Goal: Task Accomplishment & Management: Use online tool/utility

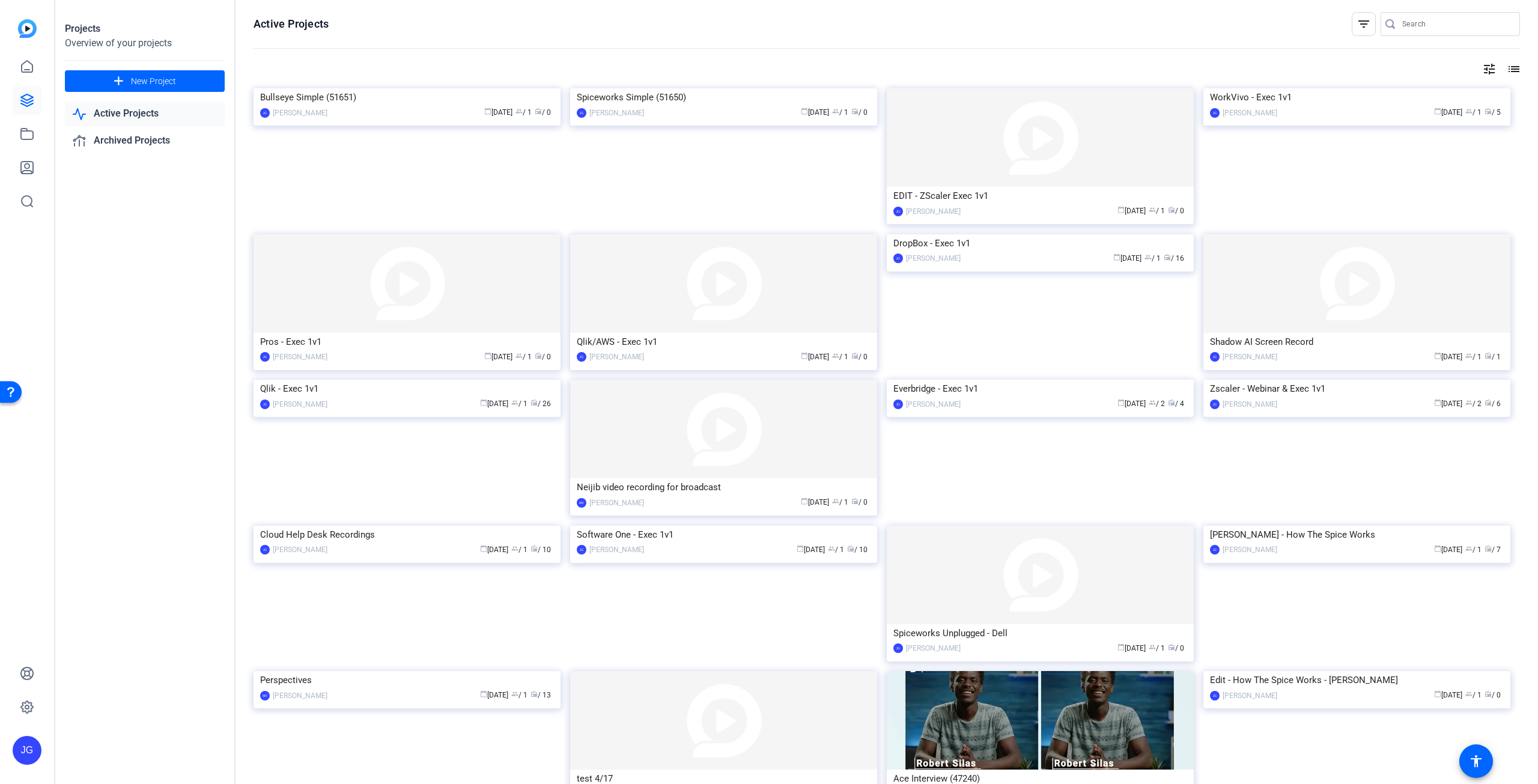
click at [142, 109] on link "Active Projects" at bounding box center [145, 113] width 160 height 24
click at [1316, 88] on img at bounding box center [1357, 88] width 307 height 0
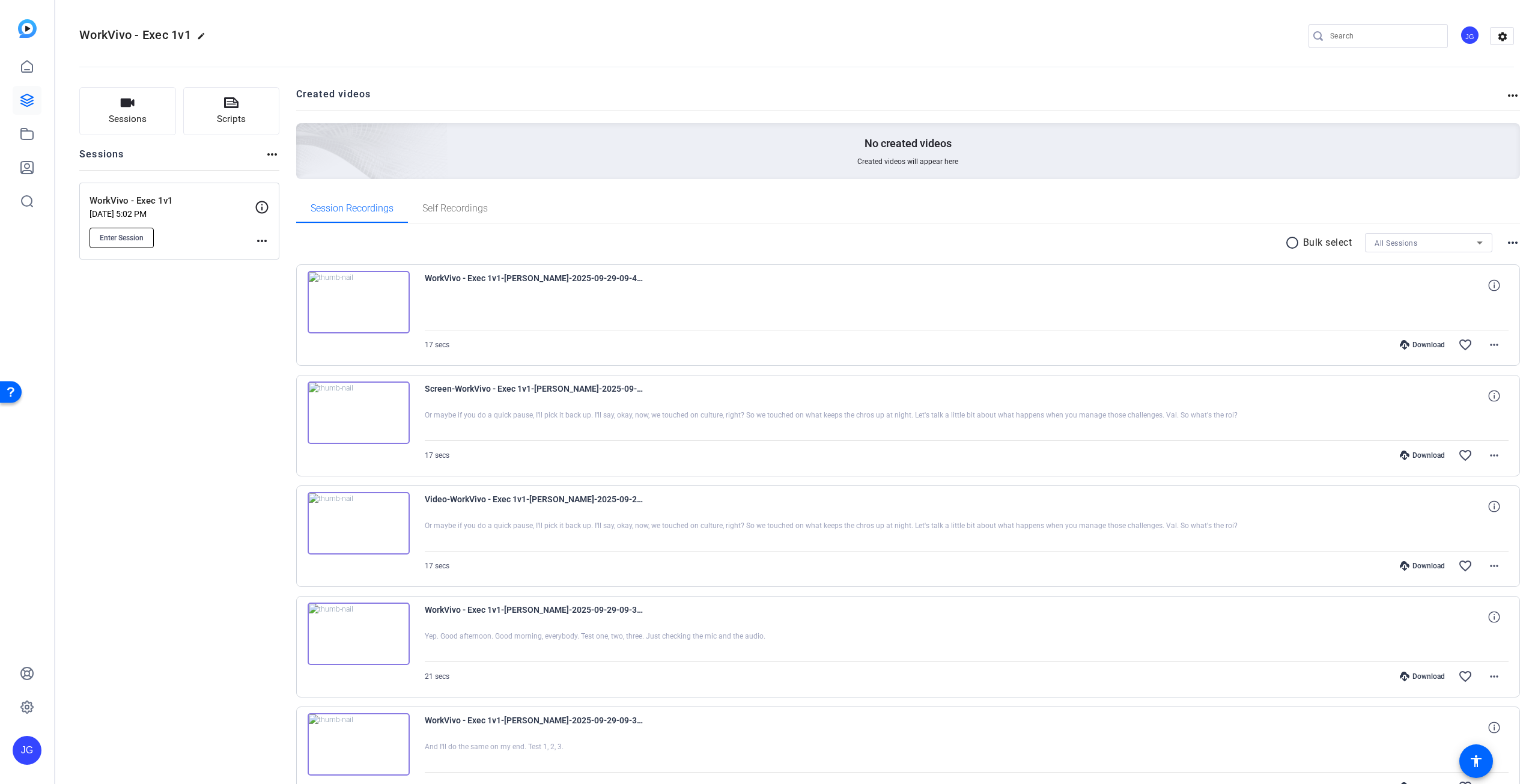
click at [124, 231] on button "Enter Session" at bounding box center [122, 237] width 64 height 21
click at [123, 230] on button "Enter Session" at bounding box center [122, 237] width 64 height 21
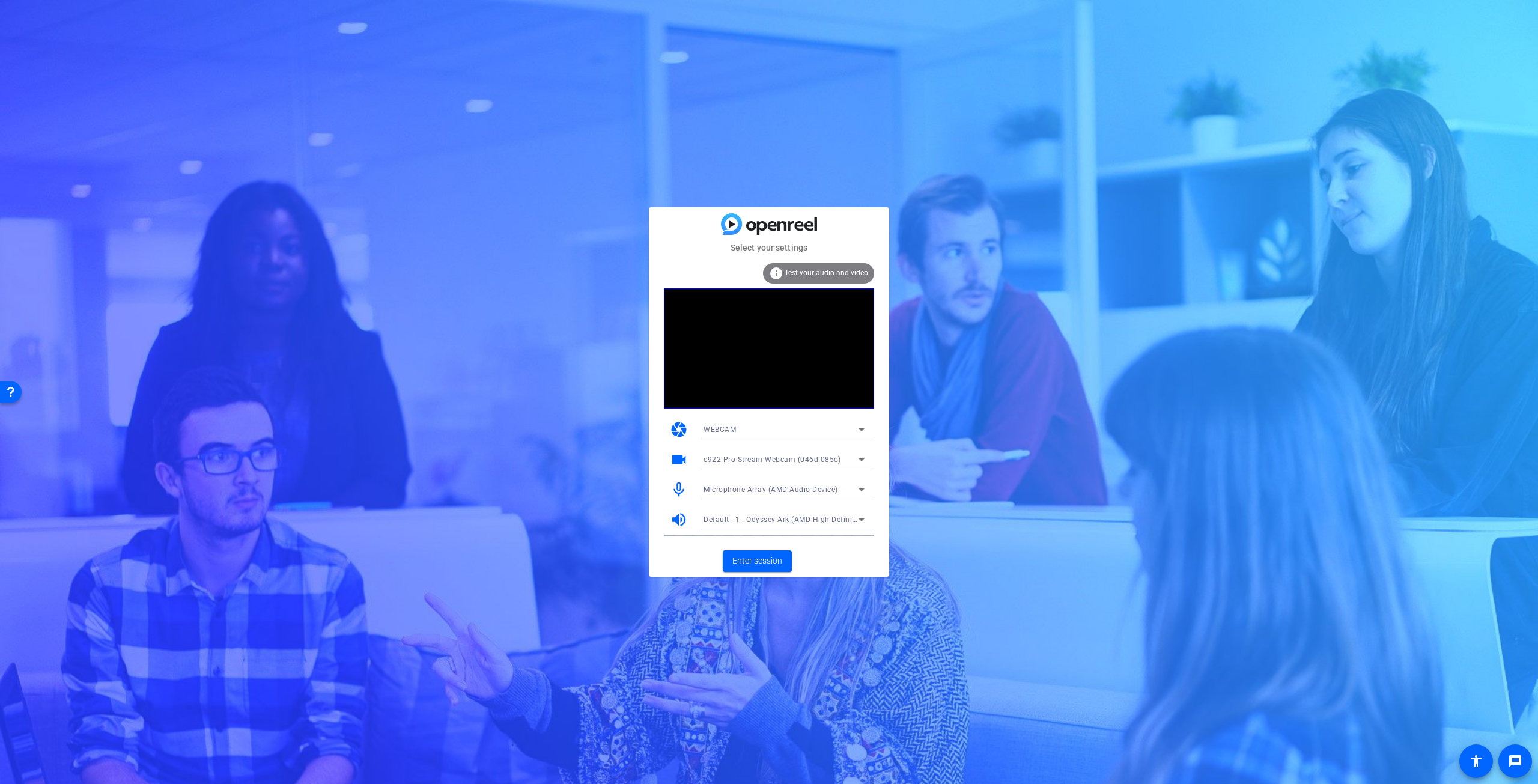
click at [823, 486] on span "Microphone Array (AMD Audio Device)" at bounding box center [771, 489] width 135 height 9
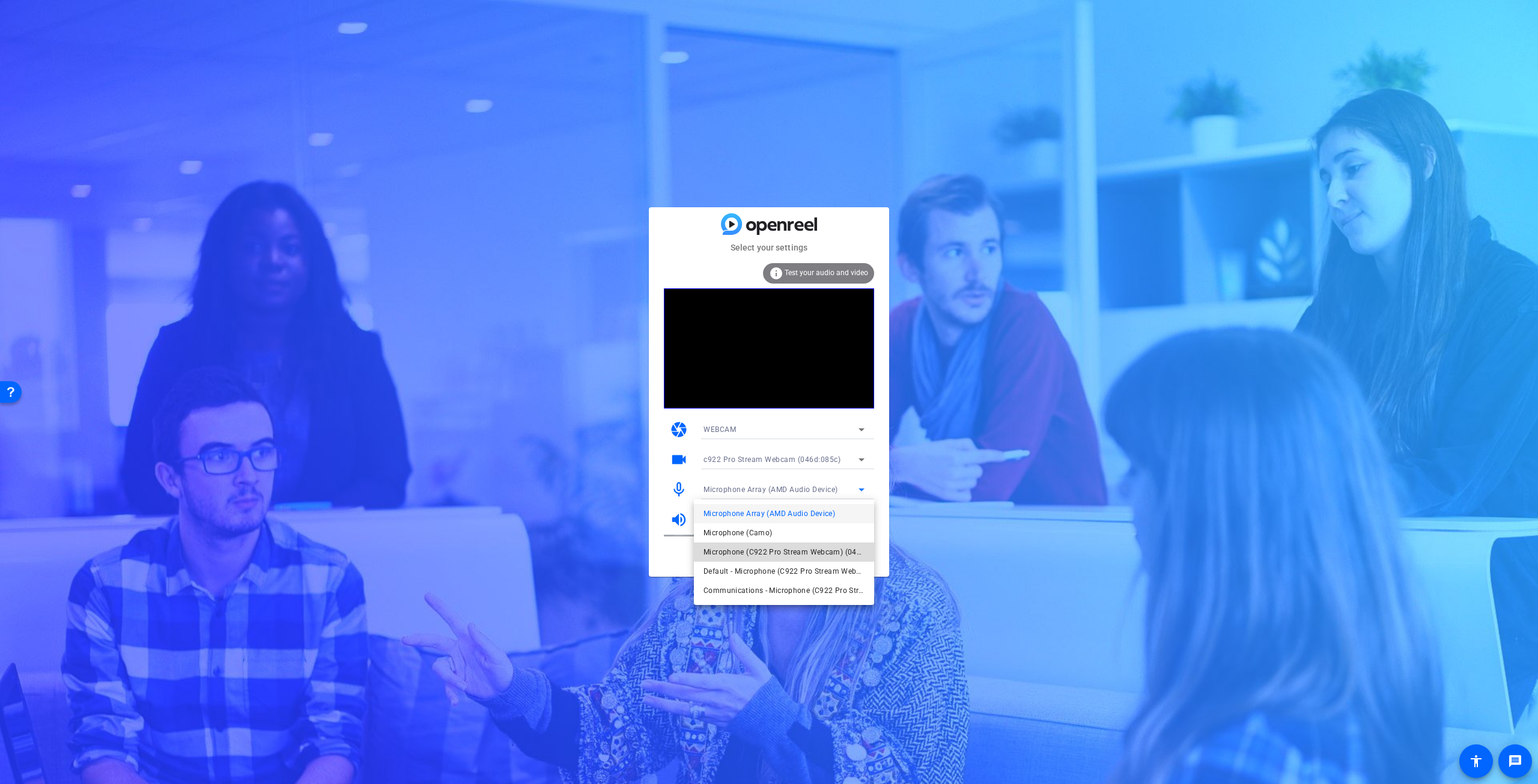
click at [768, 555] on span "Microphone (C922 Pro Stream Webcam) (046d:085c)" at bounding box center [784, 552] width 161 height 15
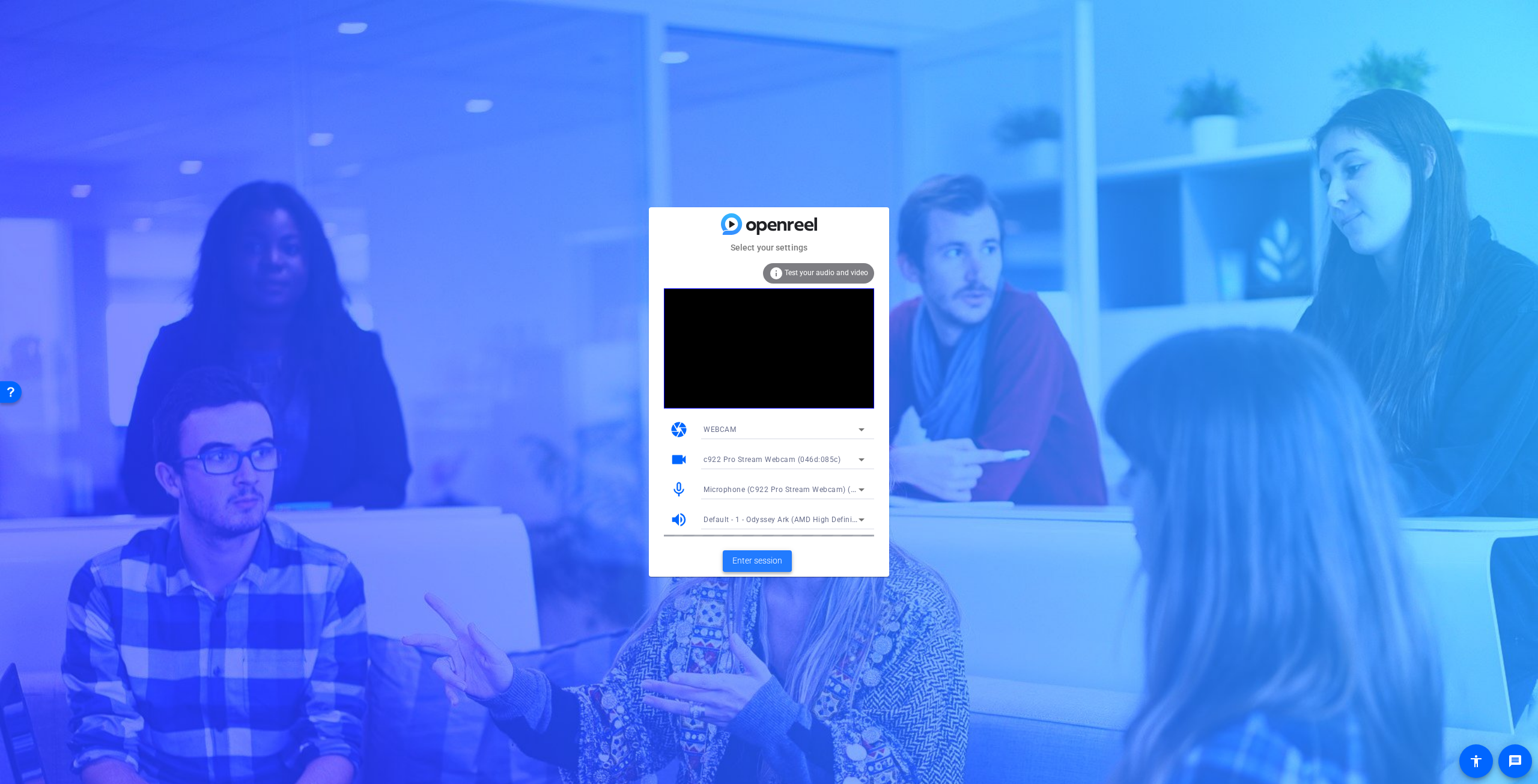
click at [766, 556] on span "Enter session" at bounding box center [757, 560] width 50 height 13
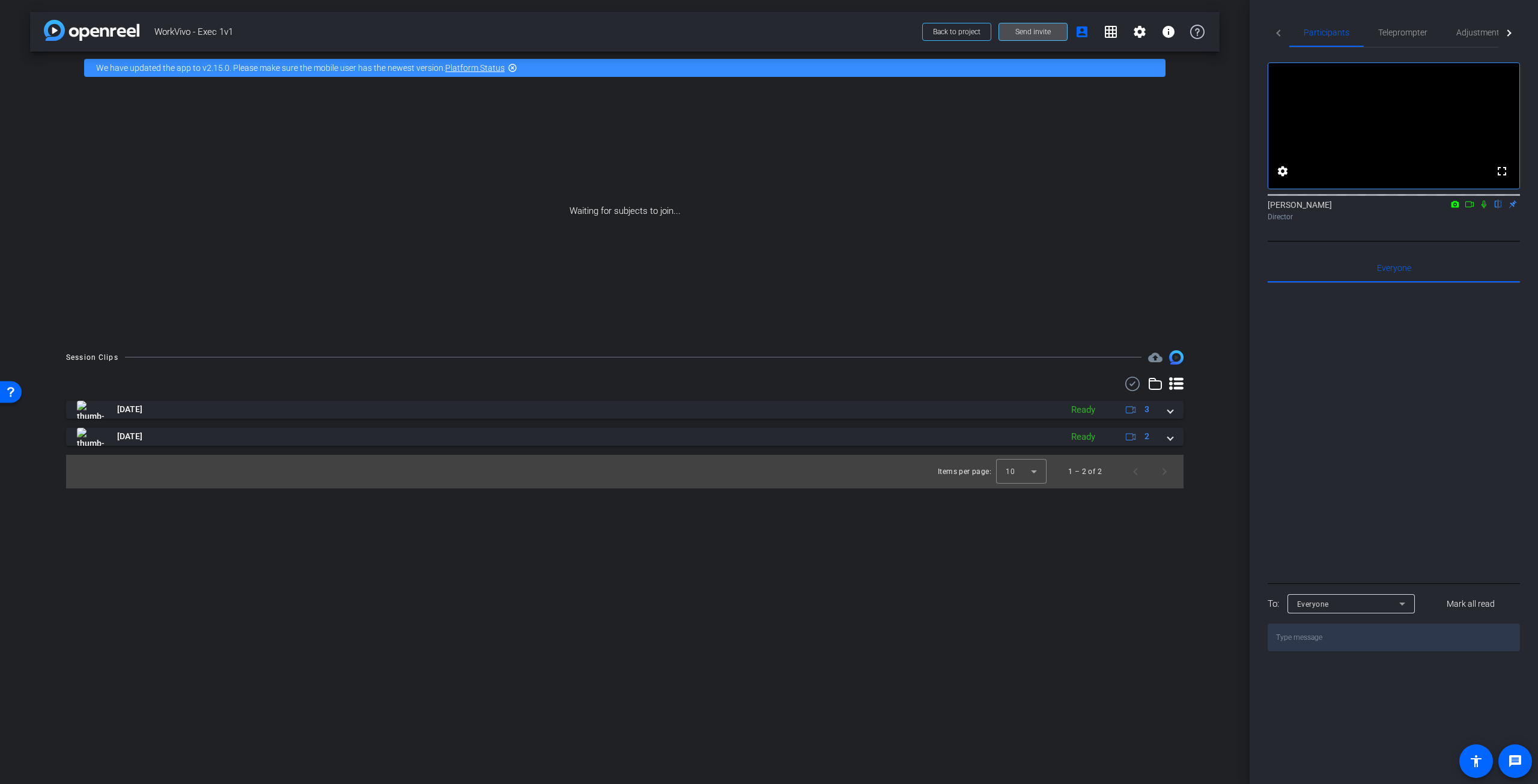
click at [1029, 35] on span "Send invite" at bounding box center [1033, 32] width 35 height 10
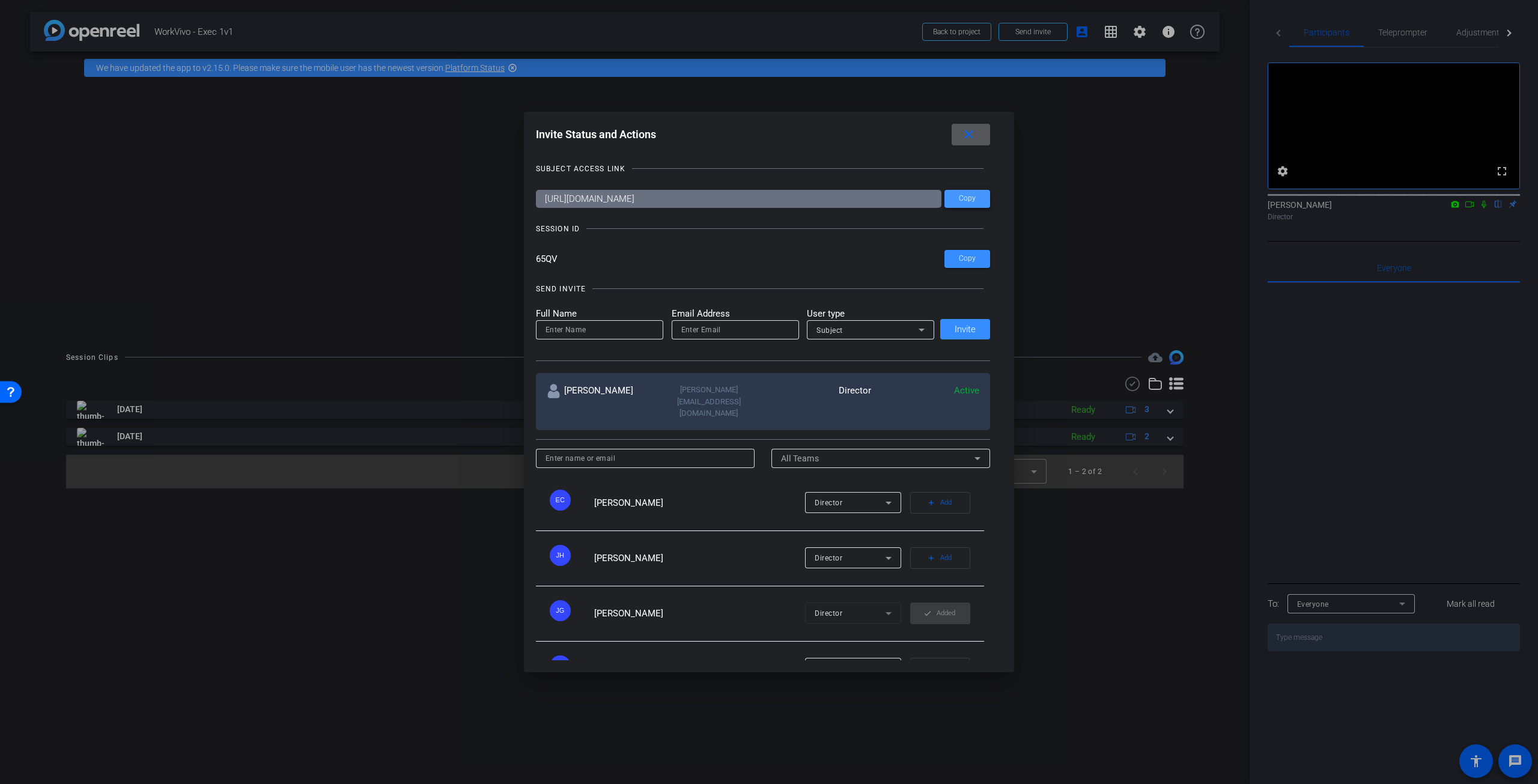
click at [963, 191] on span at bounding box center [967, 199] width 46 height 29
click at [973, 132] on mat-icon "close" at bounding box center [969, 134] width 15 height 15
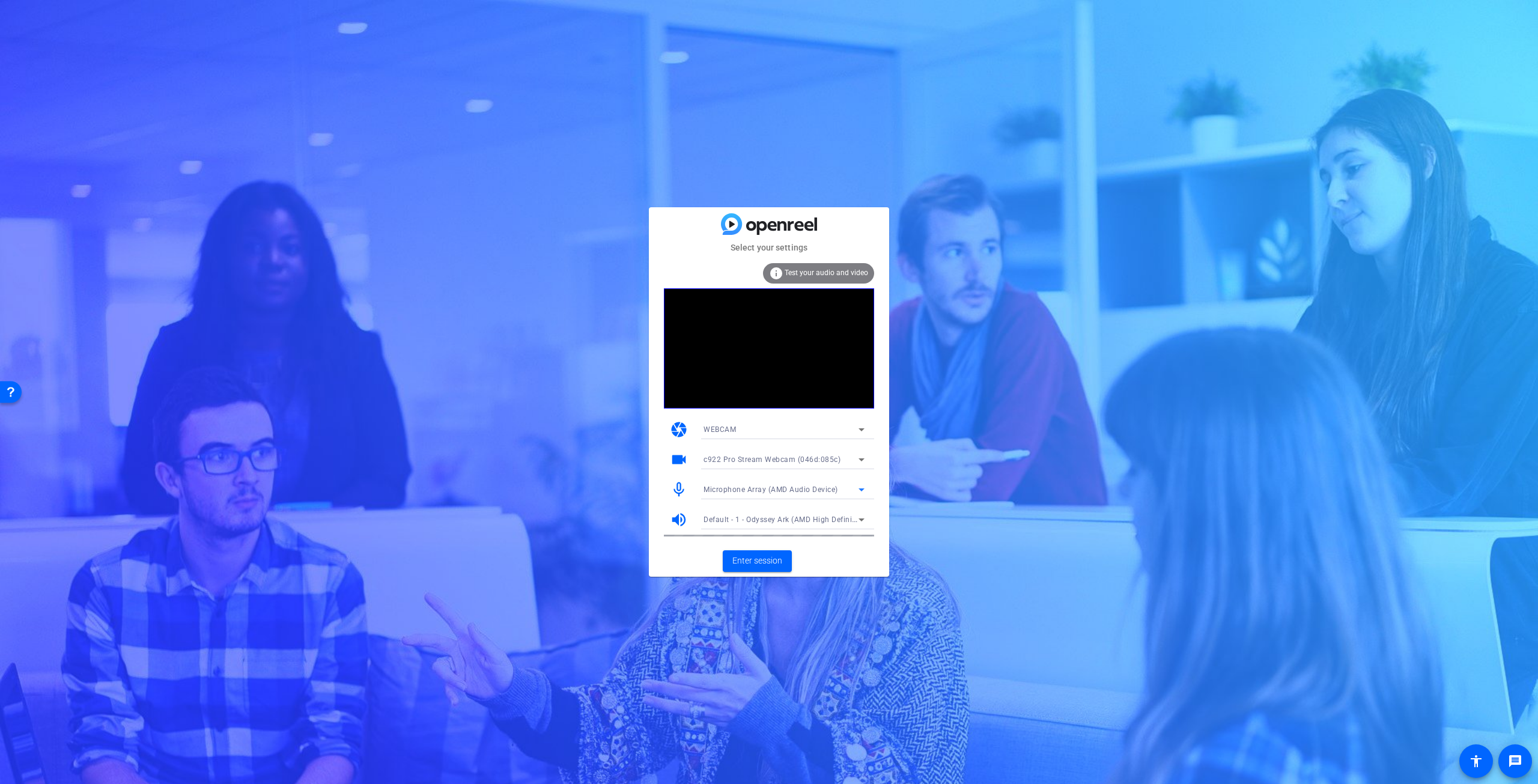
click at [864, 492] on icon at bounding box center [861, 489] width 15 height 15
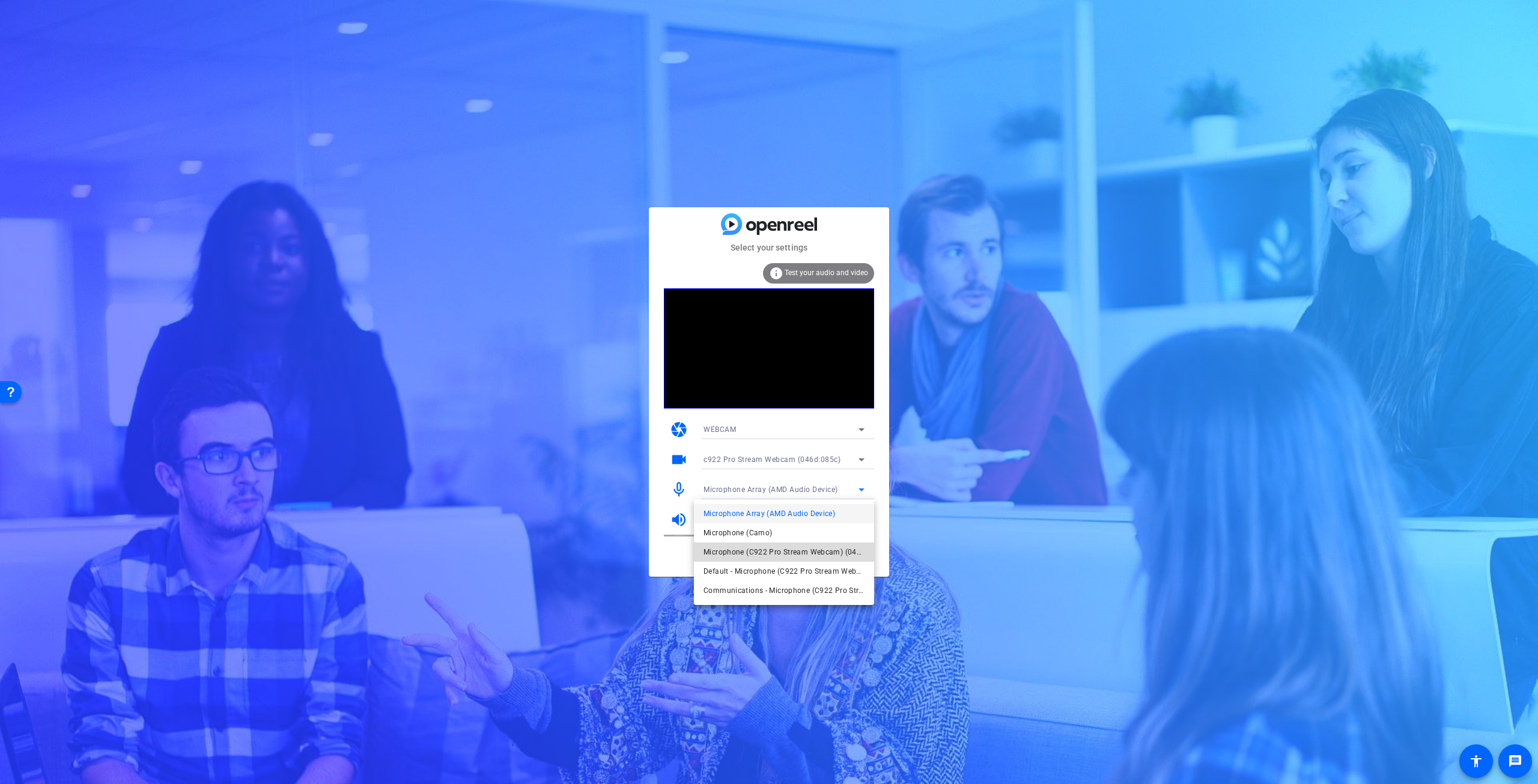
click at [806, 550] on span "Microphone (C922 Pro Stream Webcam) (046d:085c)" at bounding box center [784, 552] width 161 height 15
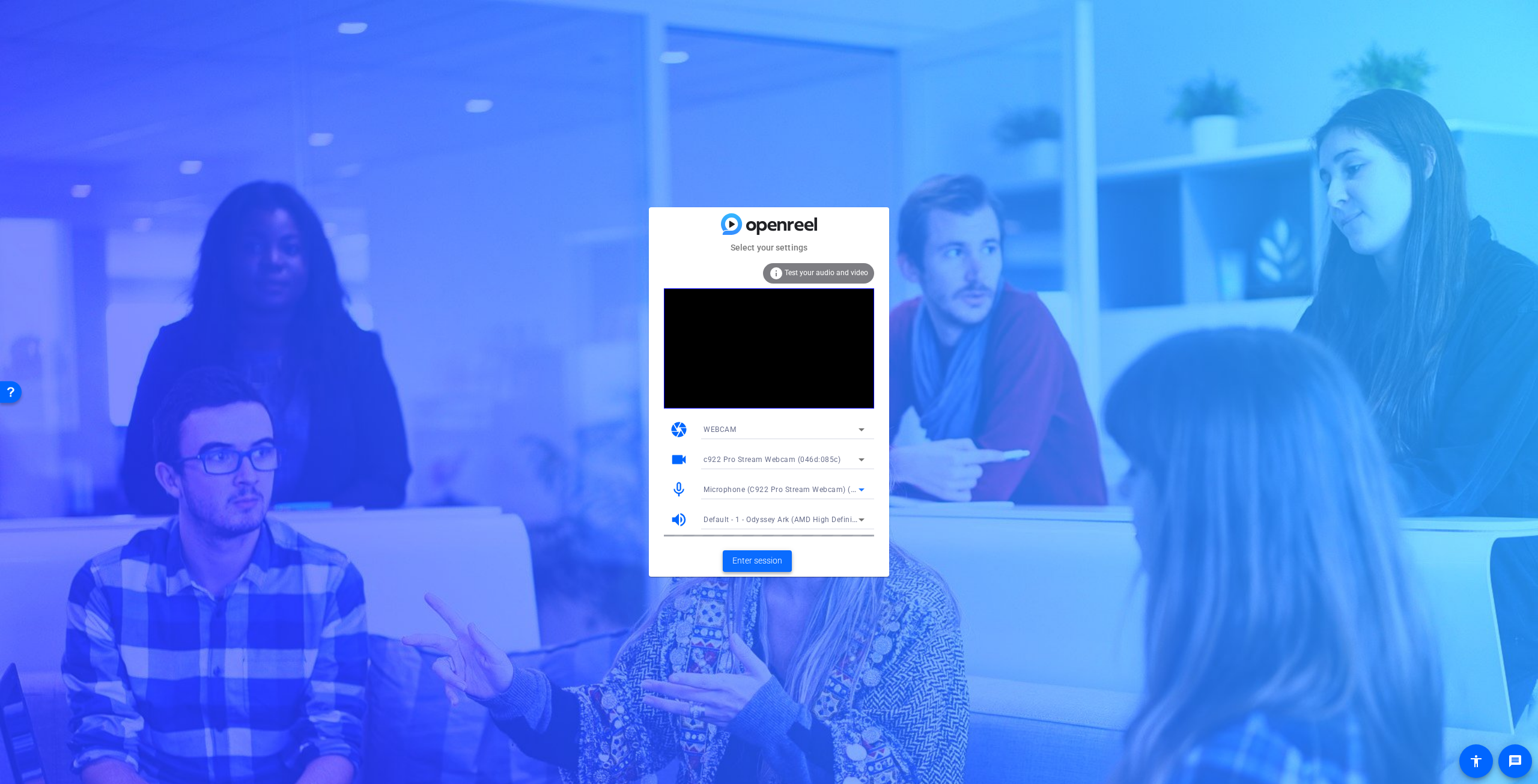
click at [762, 558] on span "Enter session" at bounding box center [757, 560] width 50 height 13
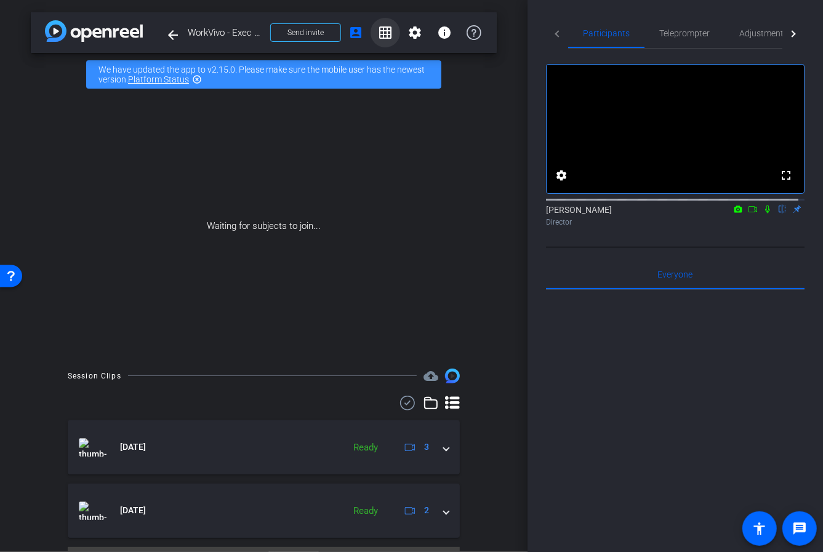
click at [378, 34] on mat-icon "grid_on" at bounding box center [385, 32] width 15 height 15
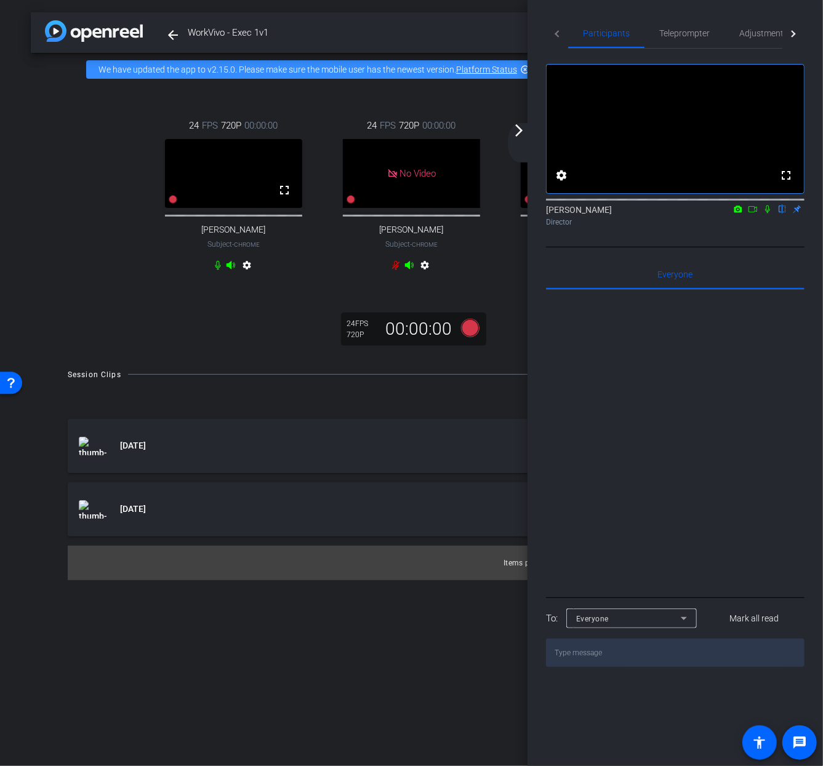
click at [521, 137] on mat-icon "arrow_forward_ios" at bounding box center [518, 130] width 15 height 15
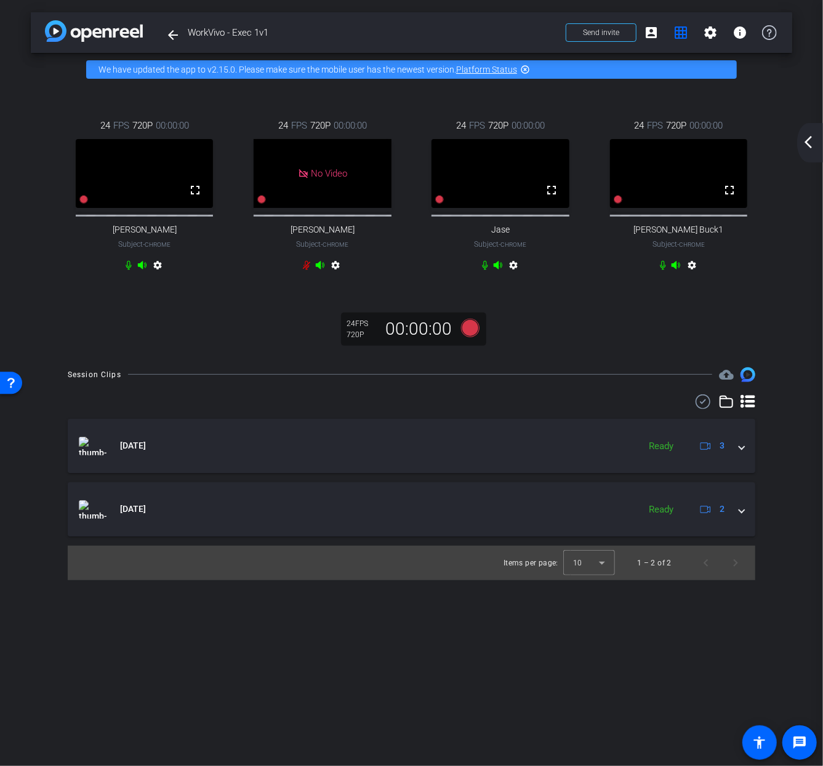
click at [807, 145] on mat-icon "arrow_back_ios_new" at bounding box center [808, 142] width 15 height 15
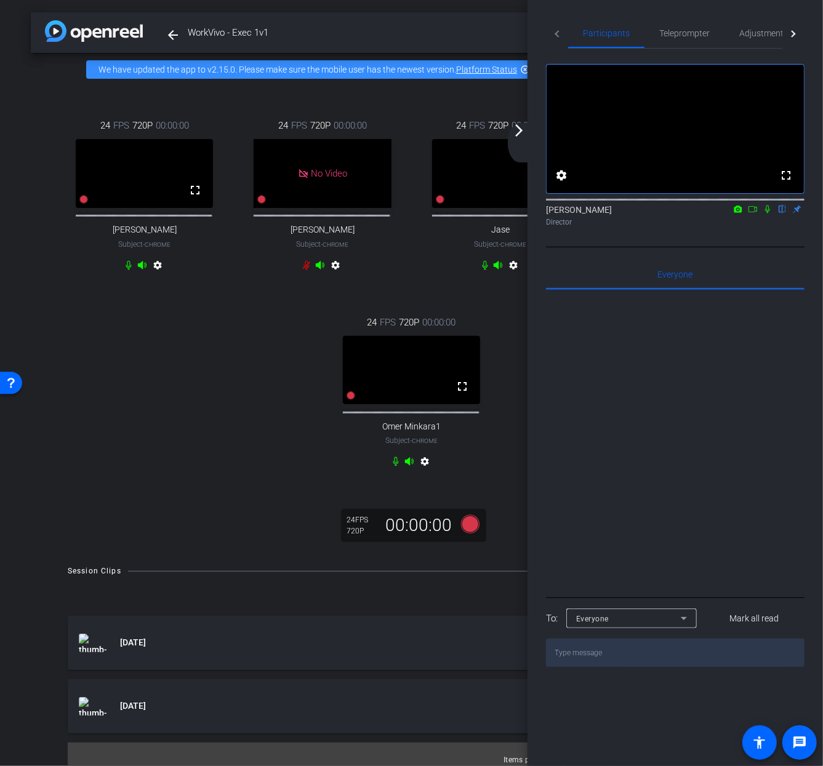
click at [522, 134] on mat-icon "arrow_forward_ios" at bounding box center [518, 130] width 15 height 15
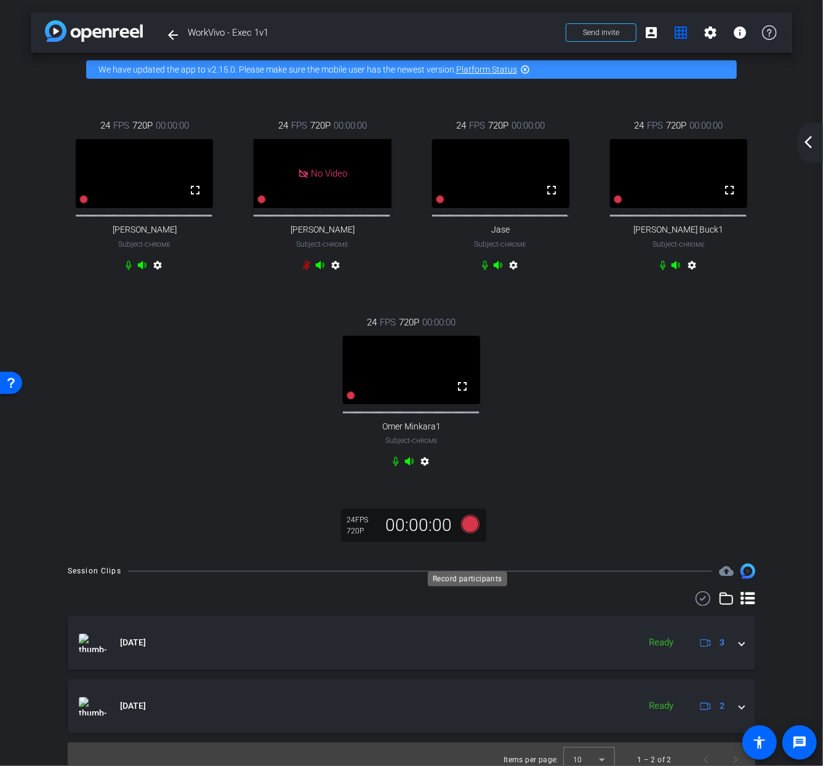
click at [468, 534] on icon at bounding box center [469, 524] width 18 height 18
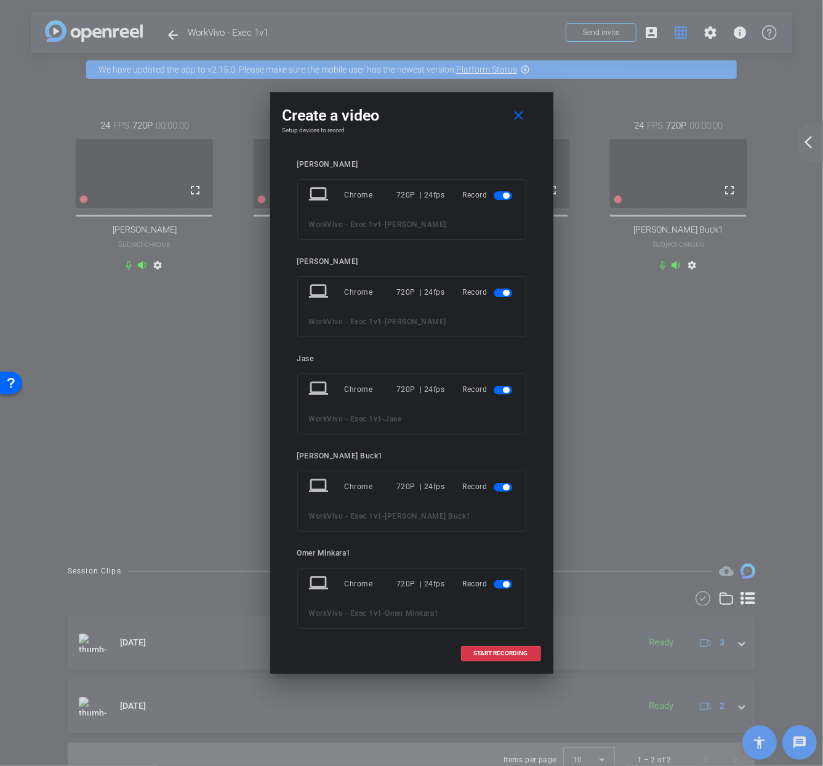
click at [494, 194] on span "button" at bounding box center [503, 195] width 18 height 9
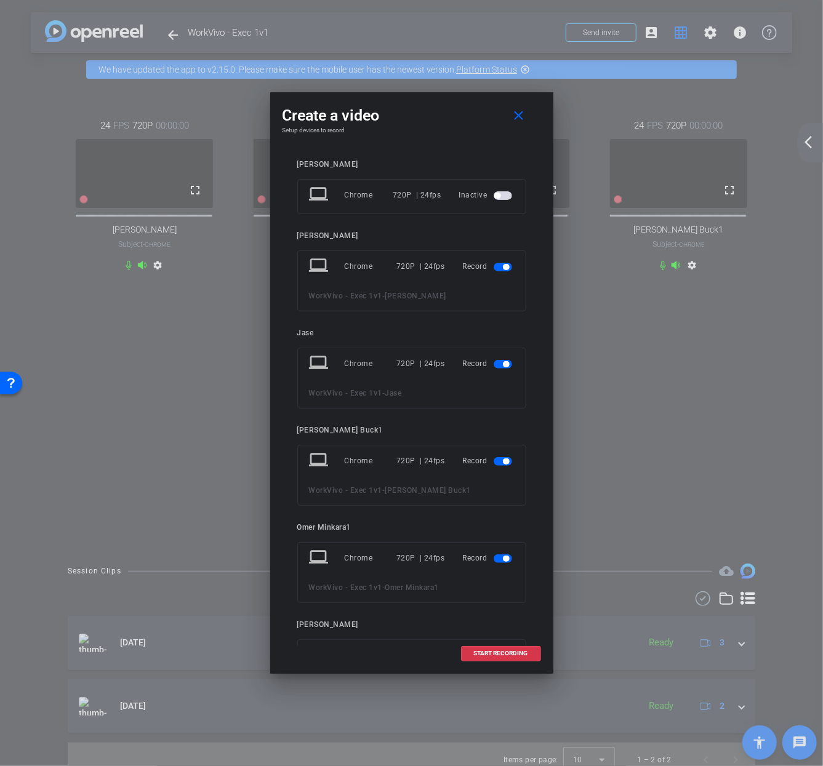
click at [494, 266] on span "button" at bounding box center [503, 267] width 18 height 9
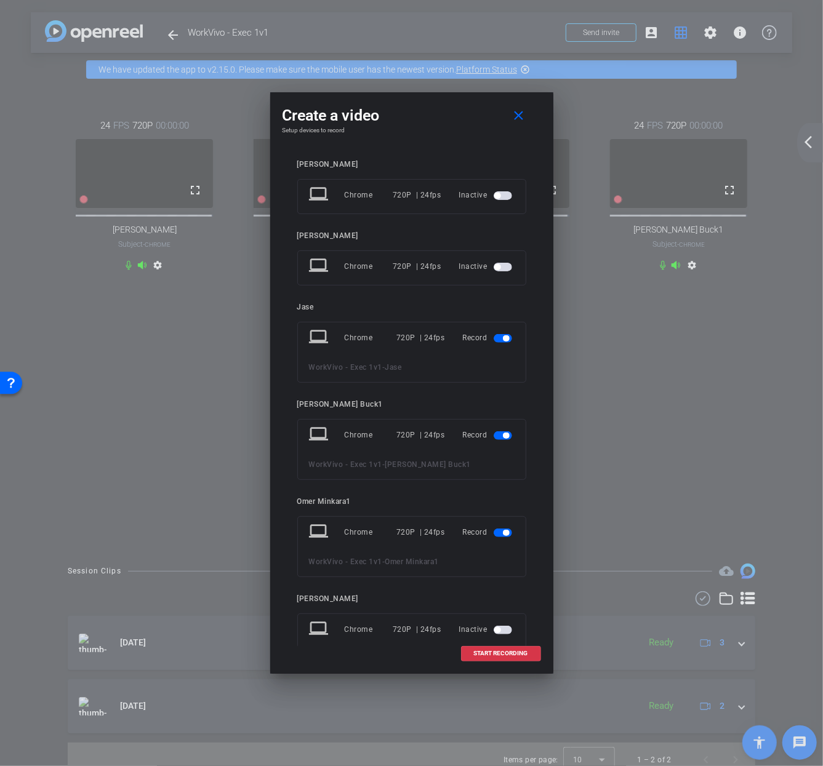
click at [494, 334] on span "button" at bounding box center [503, 338] width 18 height 9
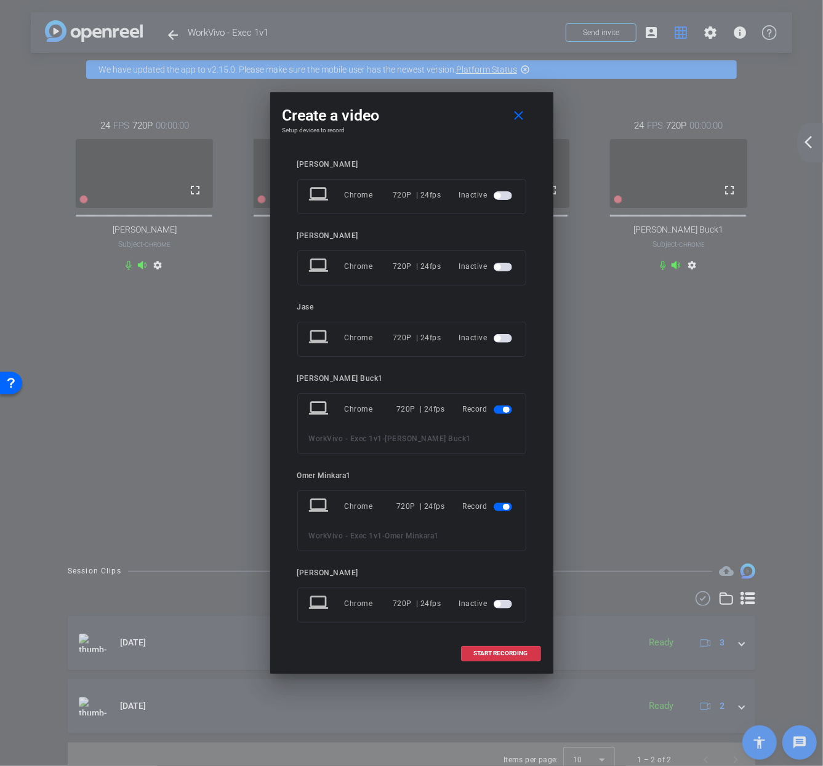
click at [494, 408] on span "button" at bounding box center [503, 410] width 18 height 9
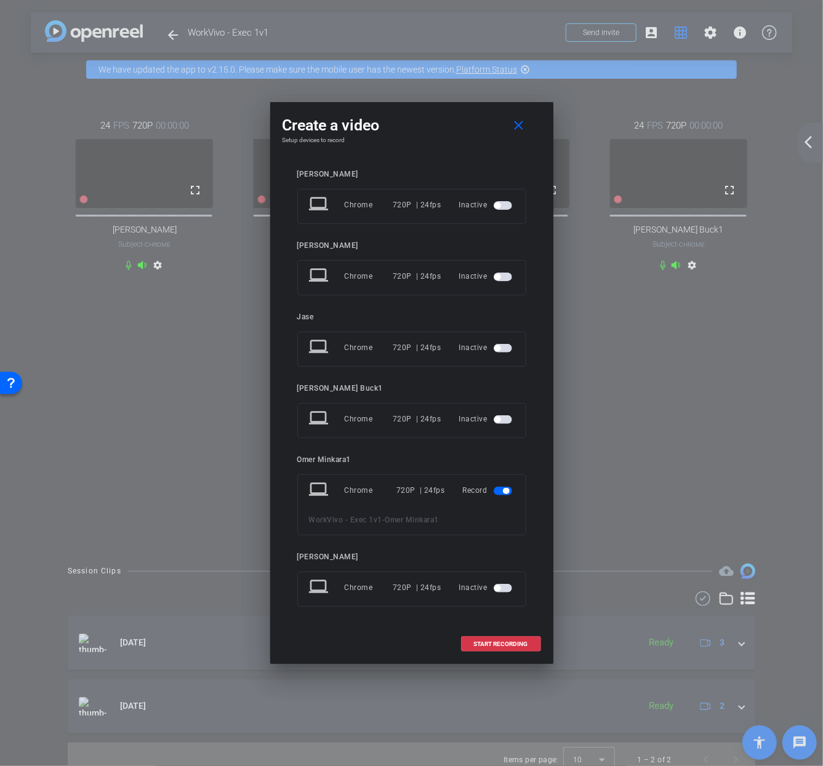
click at [502, 421] on span "button" at bounding box center [503, 419] width 18 height 9
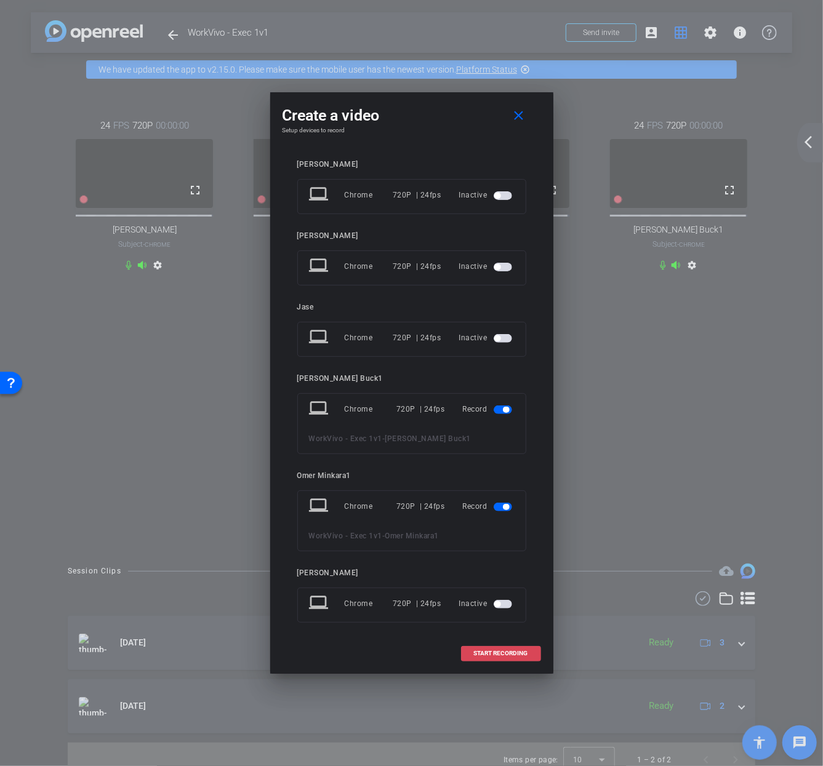
click at [500, 650] on span "START RECORDING" at bounding box center [501, 653] width 54 height 6
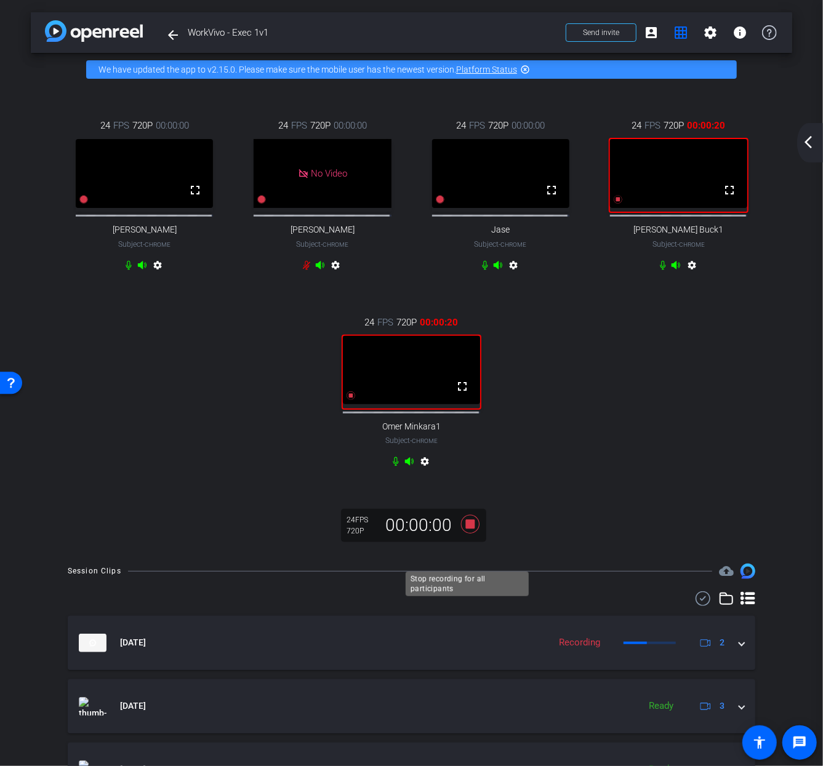
click at [470, 534] on icon at bounding box center [469, 524] width 18 height 18
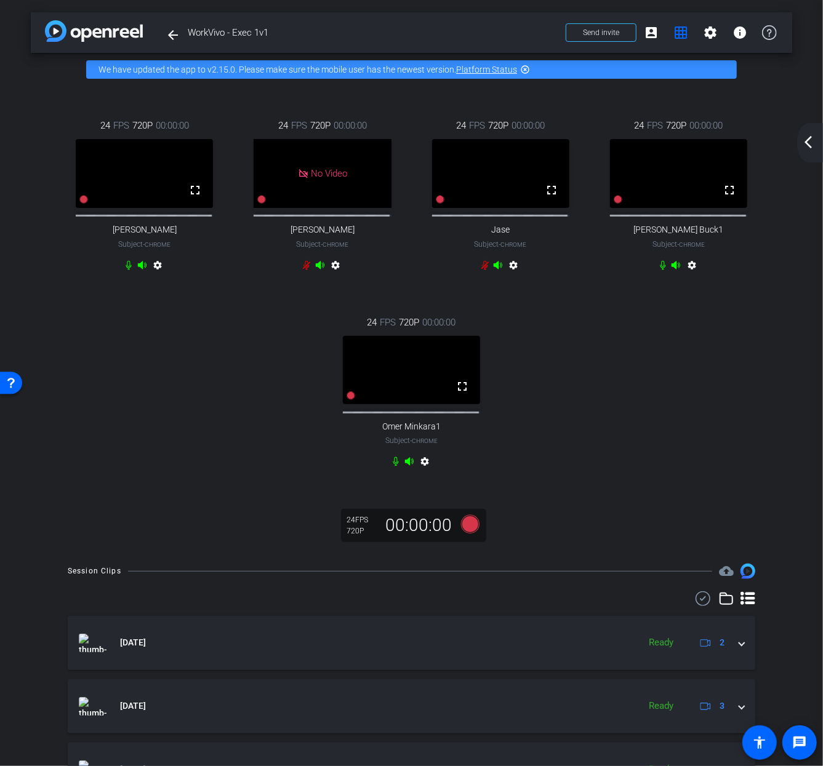
click at [805, 145] on mat-icon "arrow_back_ios_new" at bounding box center [808, 142] width 15 height 15
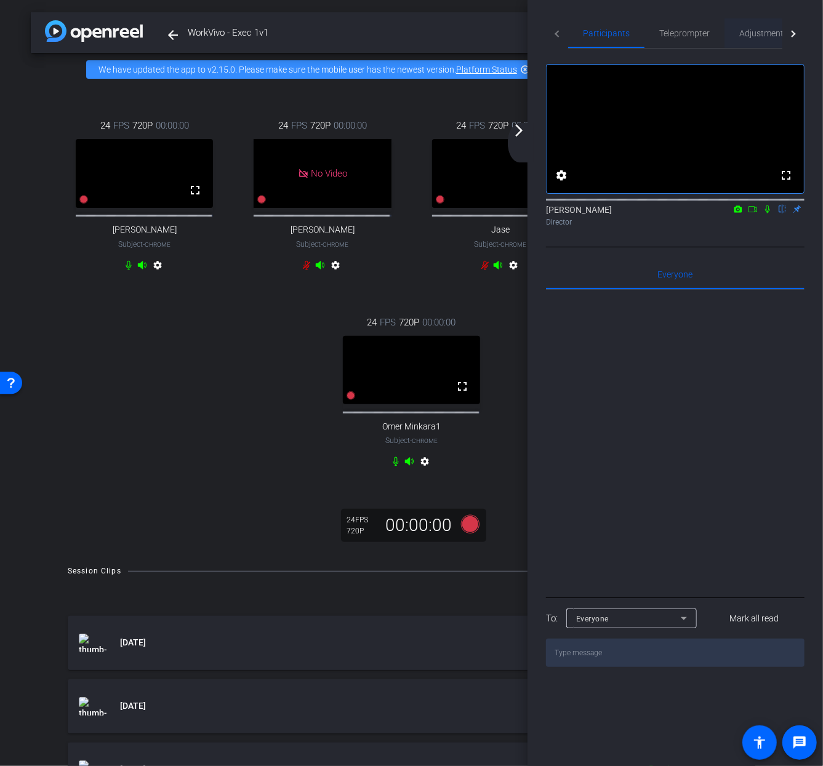
click at [764, 38] on span "Adjustments" at bounding box center [763, 33] width 49 height 9
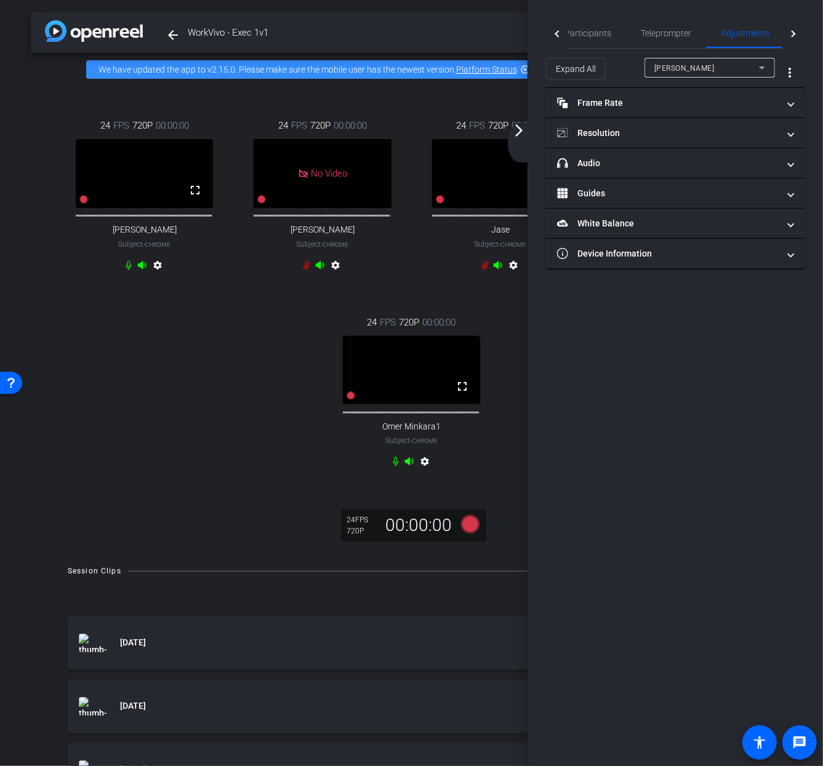
click at [762, 68] on icon at bounding box center [762, 67] width 6 height 3
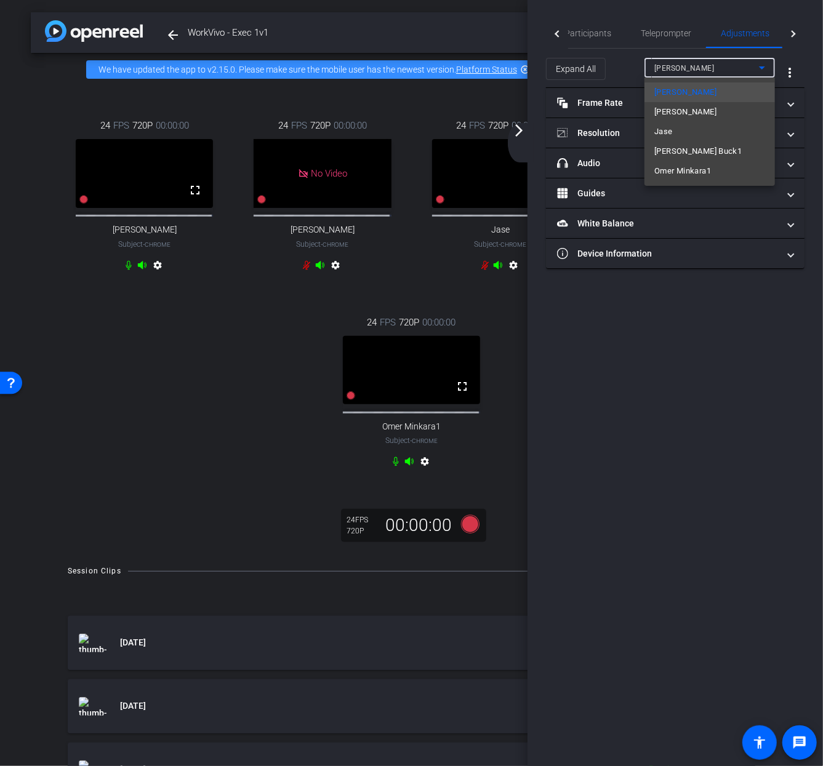
click at [698, 175] on span "Omer Minkara1" at bounding box center [682, 171] width 57 height 15
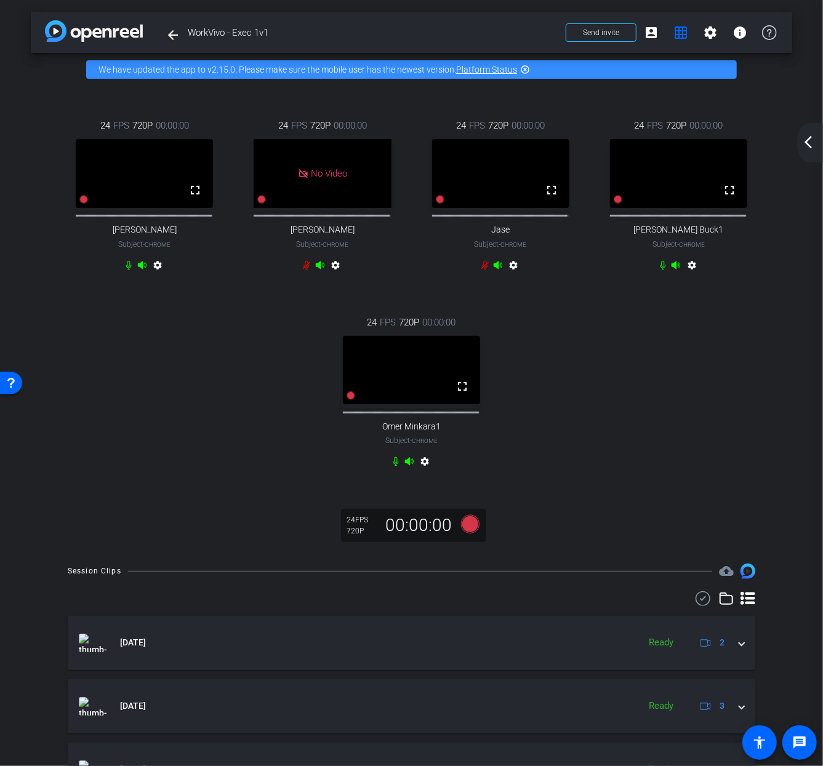
click at [805, 143] on mat-icon "arrow_back_ios_new" at bounding box center [808, 142] width 15 height 15
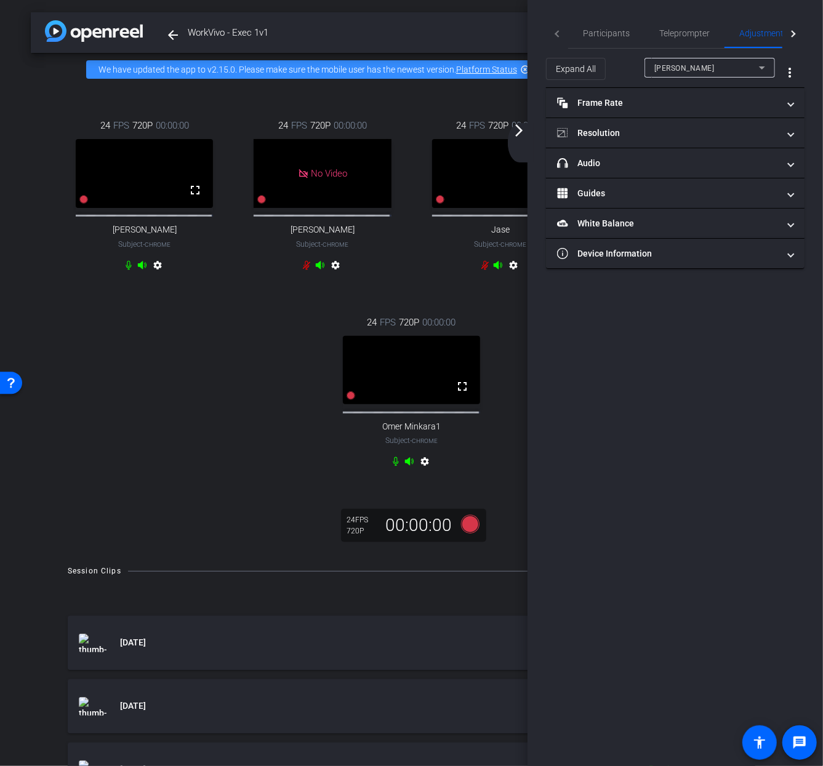
click at [759, 71] on icon at bounding box center [761, 67] width 15 height 15
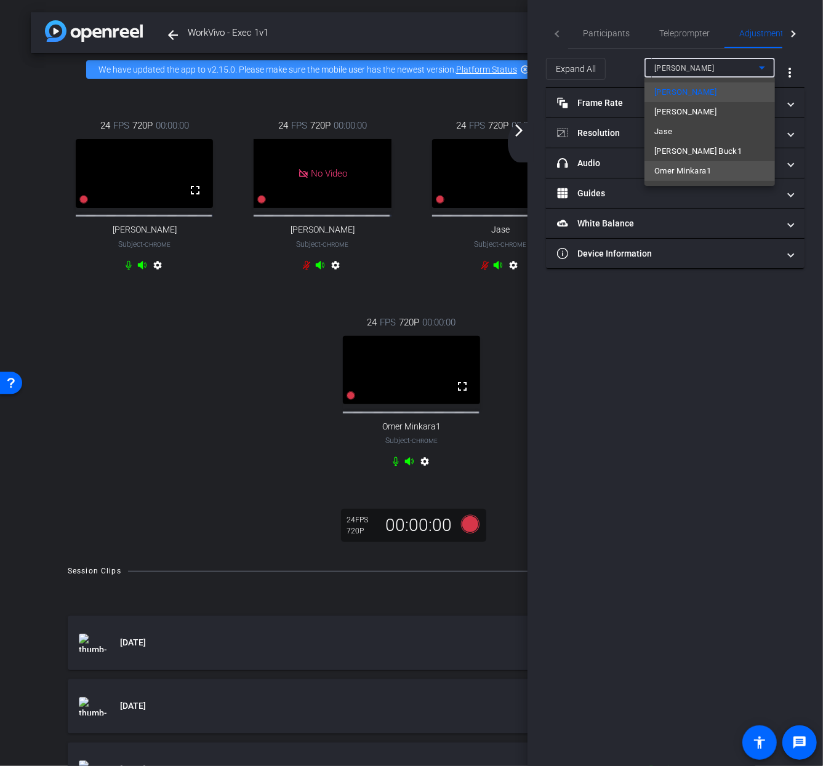
click at [695, 170] on span "Omer Minkara1" at bounding box center [682, 171] width 57 height 15
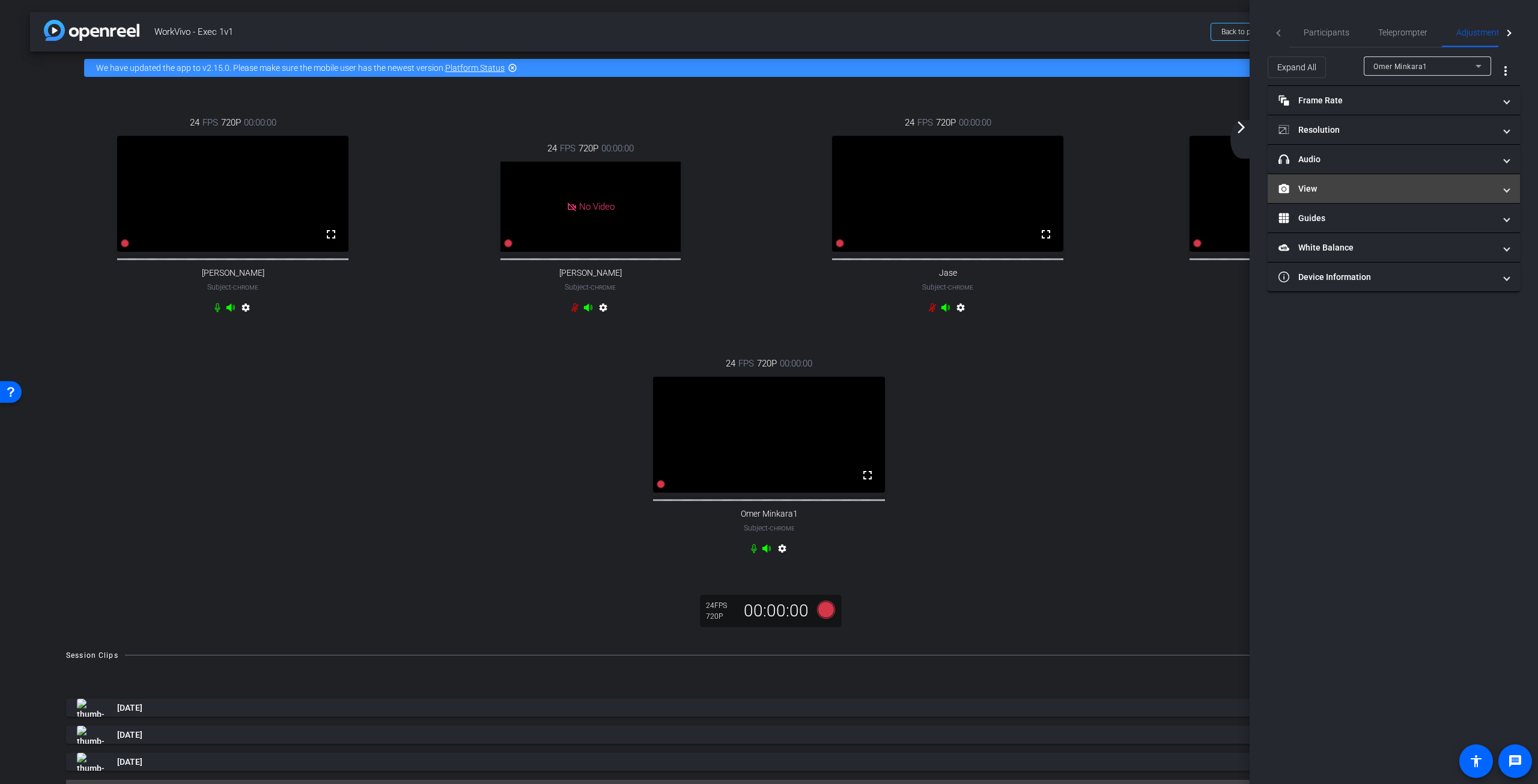
click at [1503, 190] on span "View" at bounding box center [1392, 188] width 226 height 13
click at [1405, 227] on rect at bounding box center [1405, 227] width 7 height 5
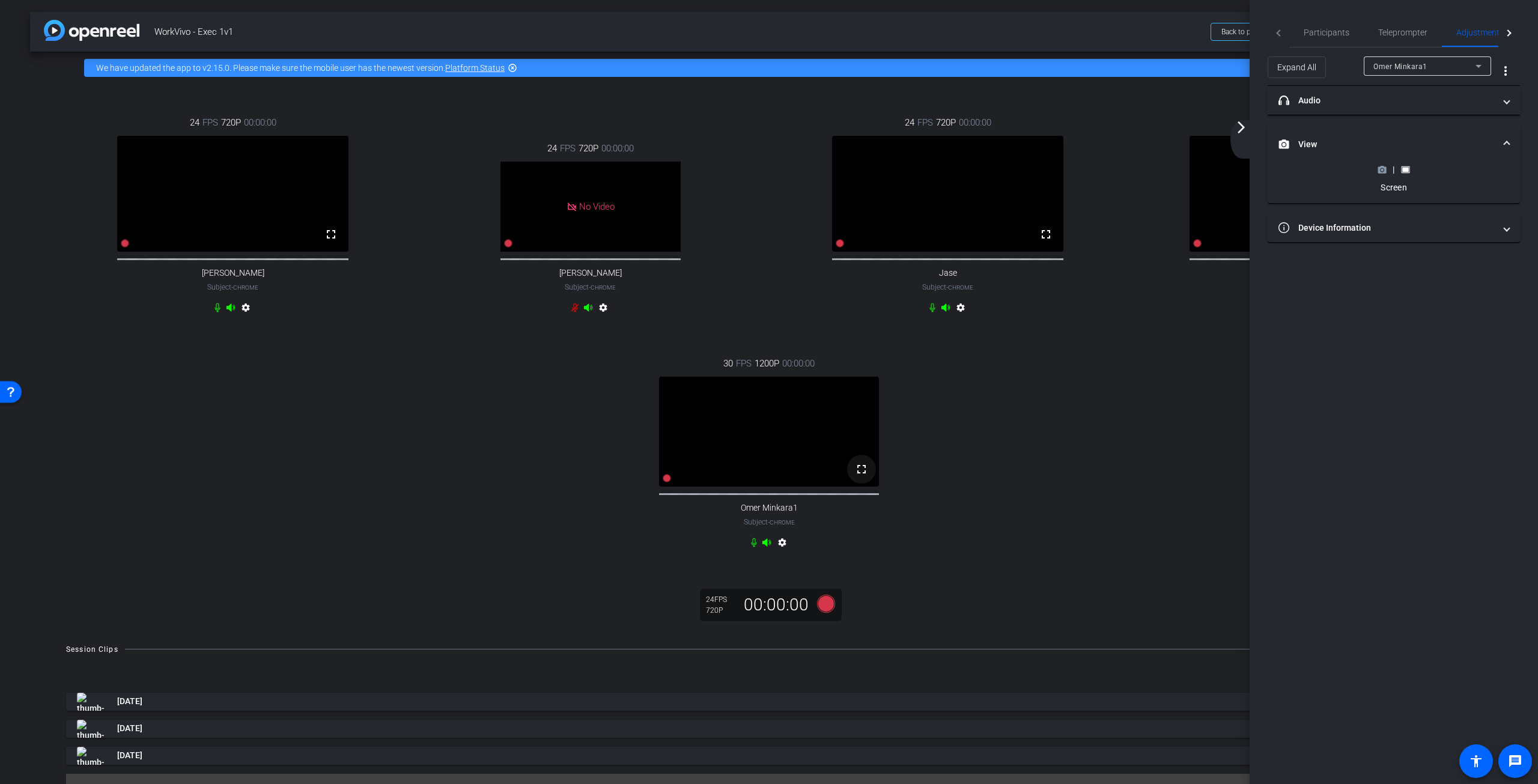
click at [862, 476] on mat-icon "fullscreen" at bounding box center [861, 469] width 15 height 15
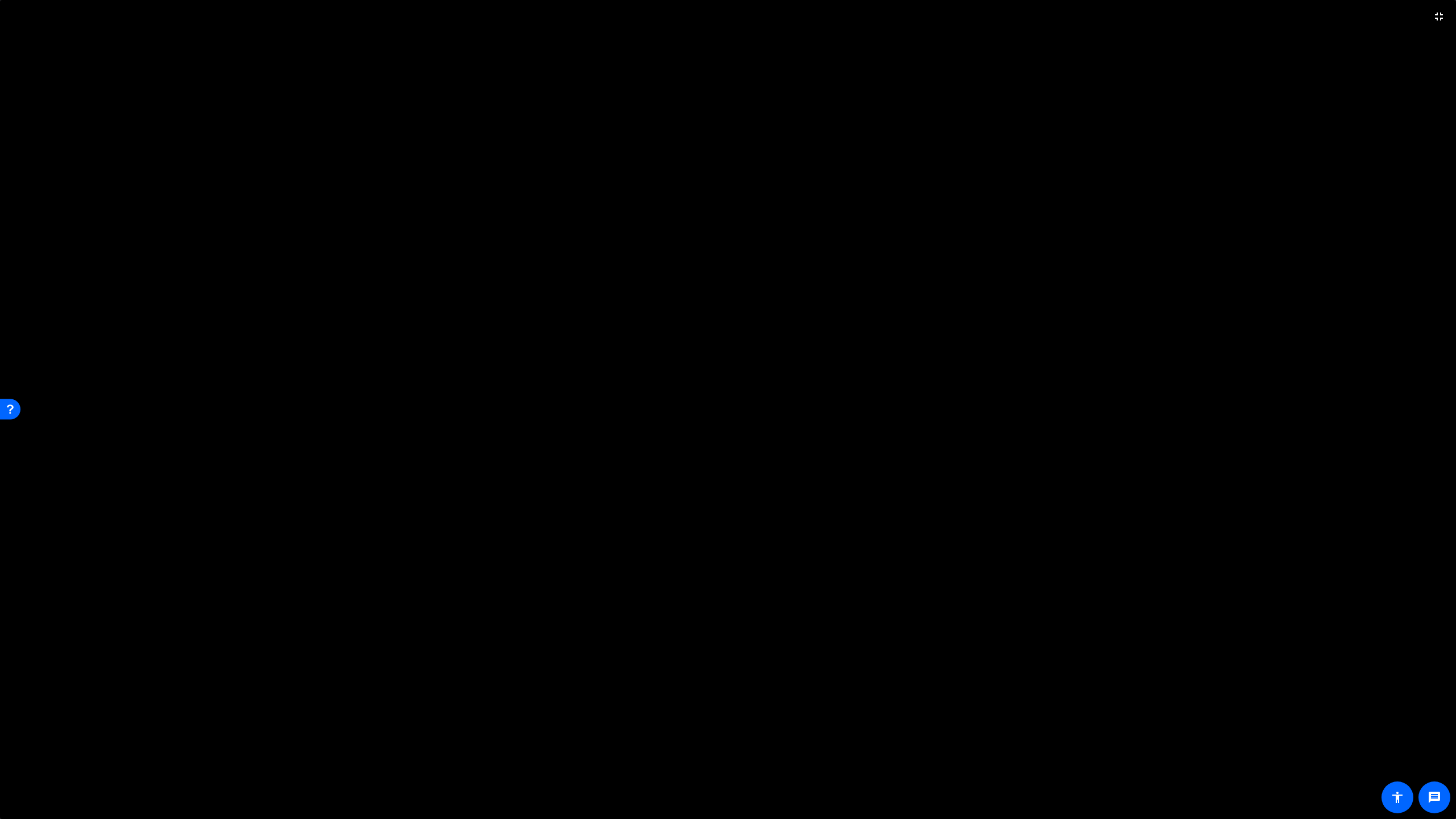
click at [1399, 742] on video at bounding box center [728, 410] width 1456 height 819
drag, startPoint x: 665, startPoint y: 802, endPoint x: 534, endPoint y: 844, distance: 137.6
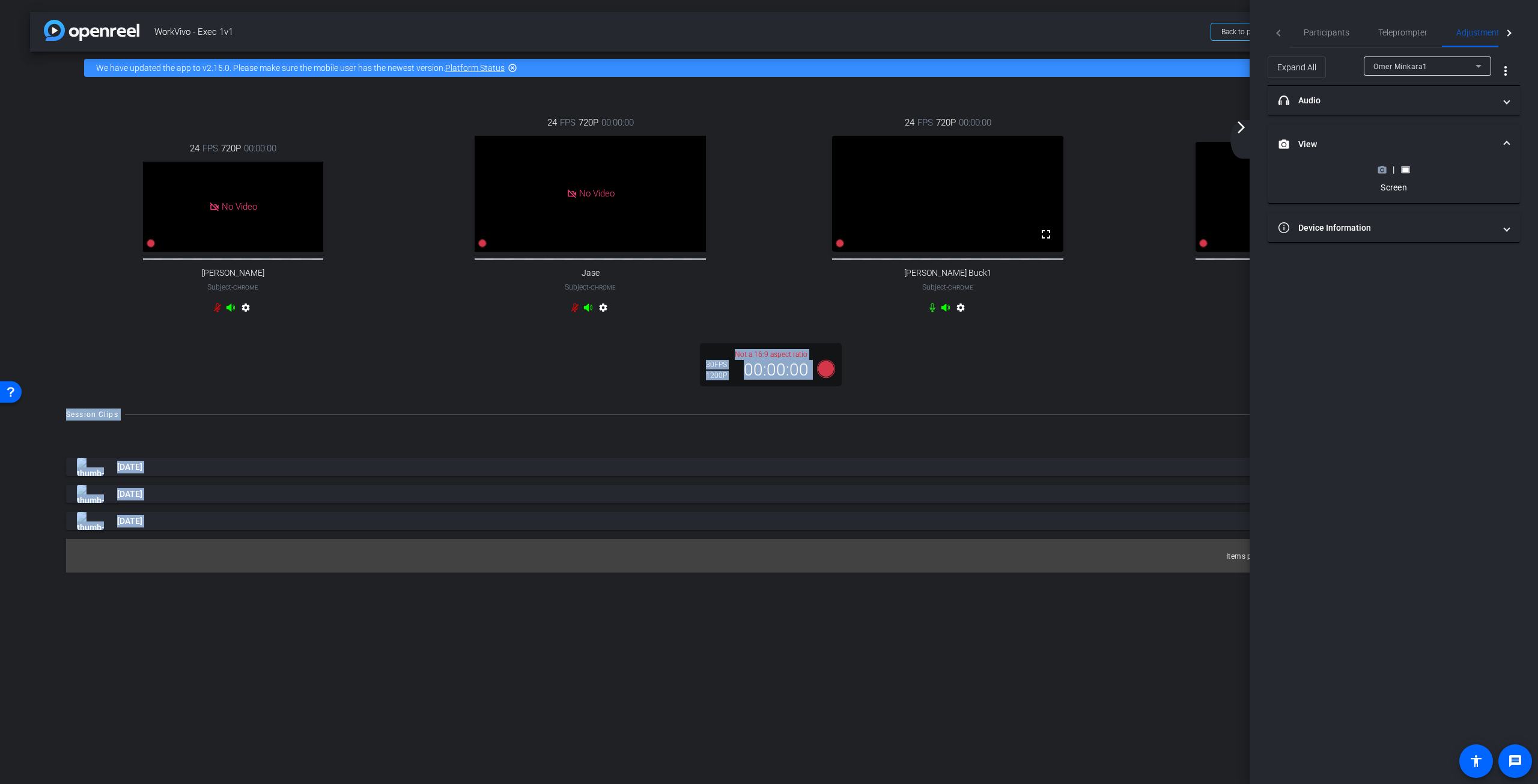
click at [1237, 134] on mat-icon "arrow_forward_ios" at bounding box center [1241, 127] width 15 height 15
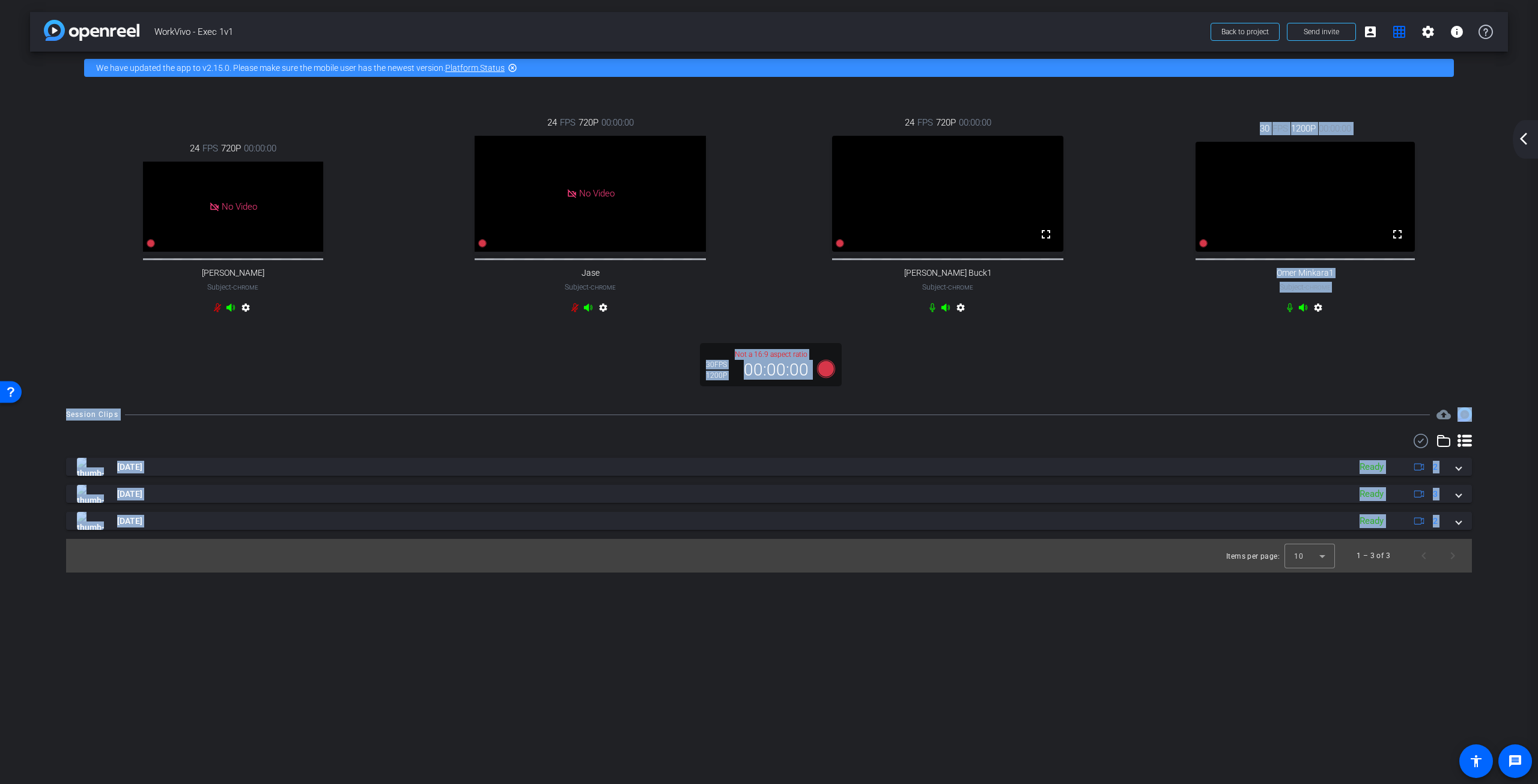
click at [1053, 715] on div "arrow_back WorkVivo - Exec 1v1 Back to project Send invite account_box grid_on …" at bounding box center [769, 392] width 1538 height 784
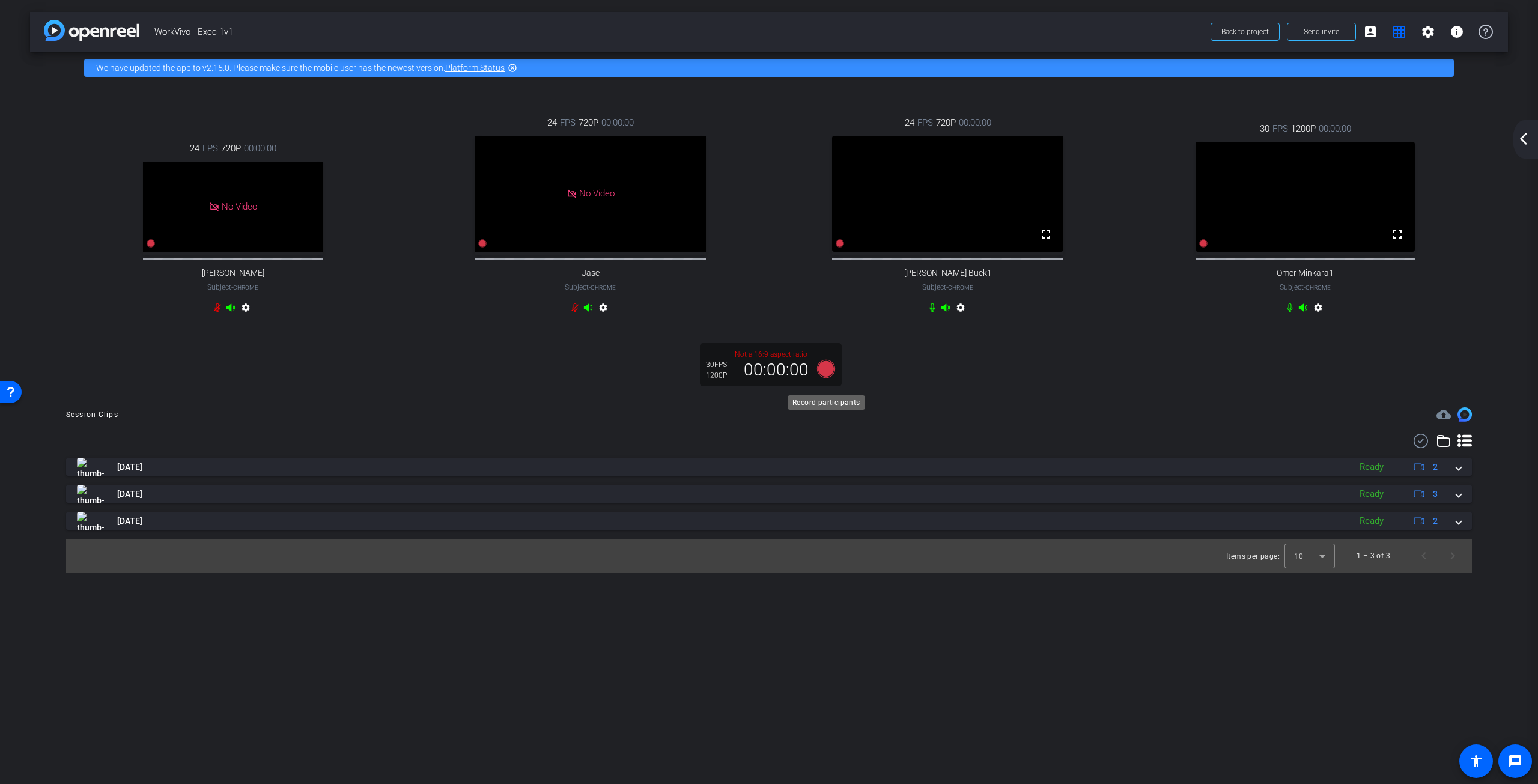
click at [822, 380] on icon at bounding box center [826, 369] width 29 height 21
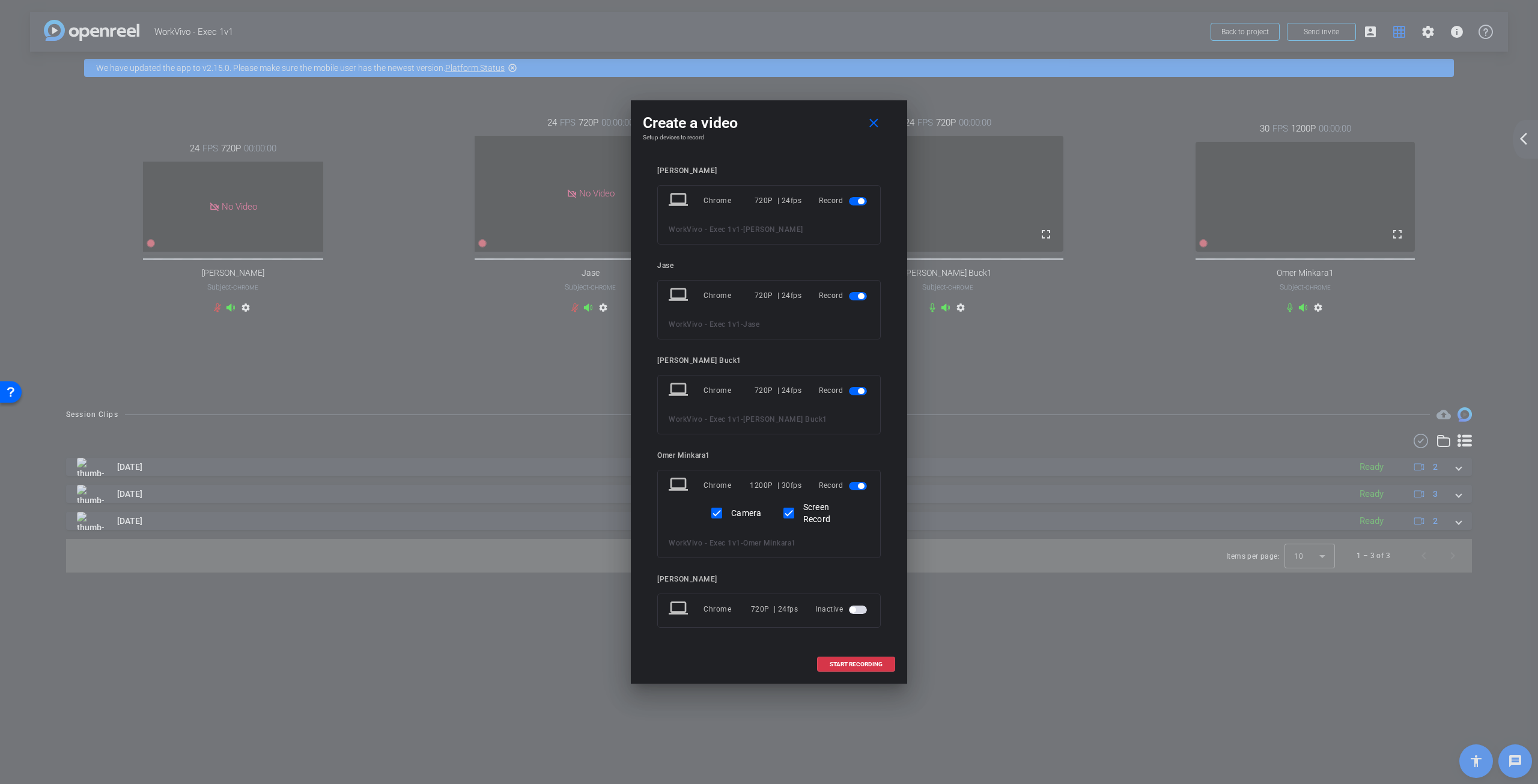
click at [853, 203] on span "button" at bounding box center [858, 201] width 18 height 9
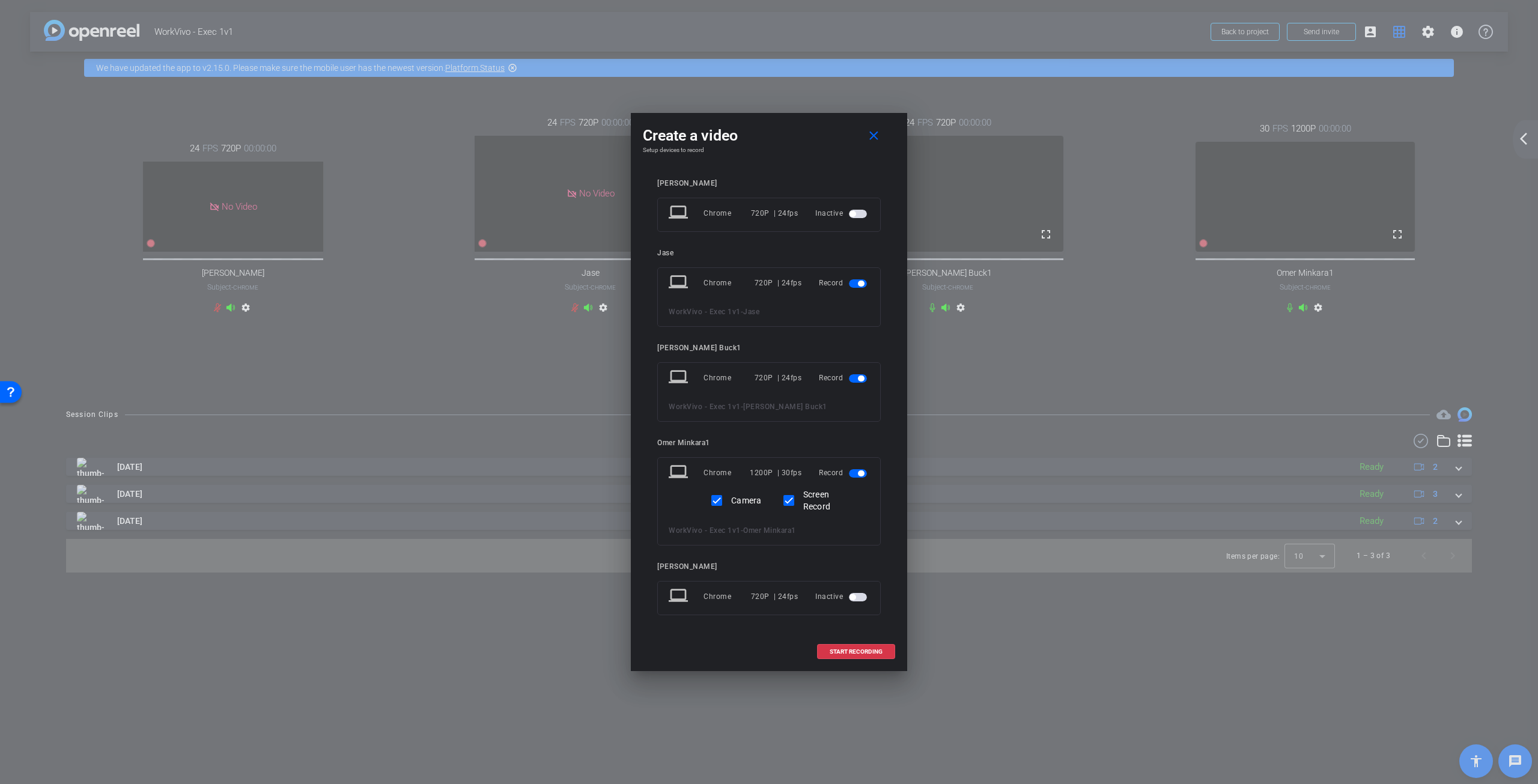
click at [852, 284] on span "button" at bounding box center [858, 283] width 18 height 9
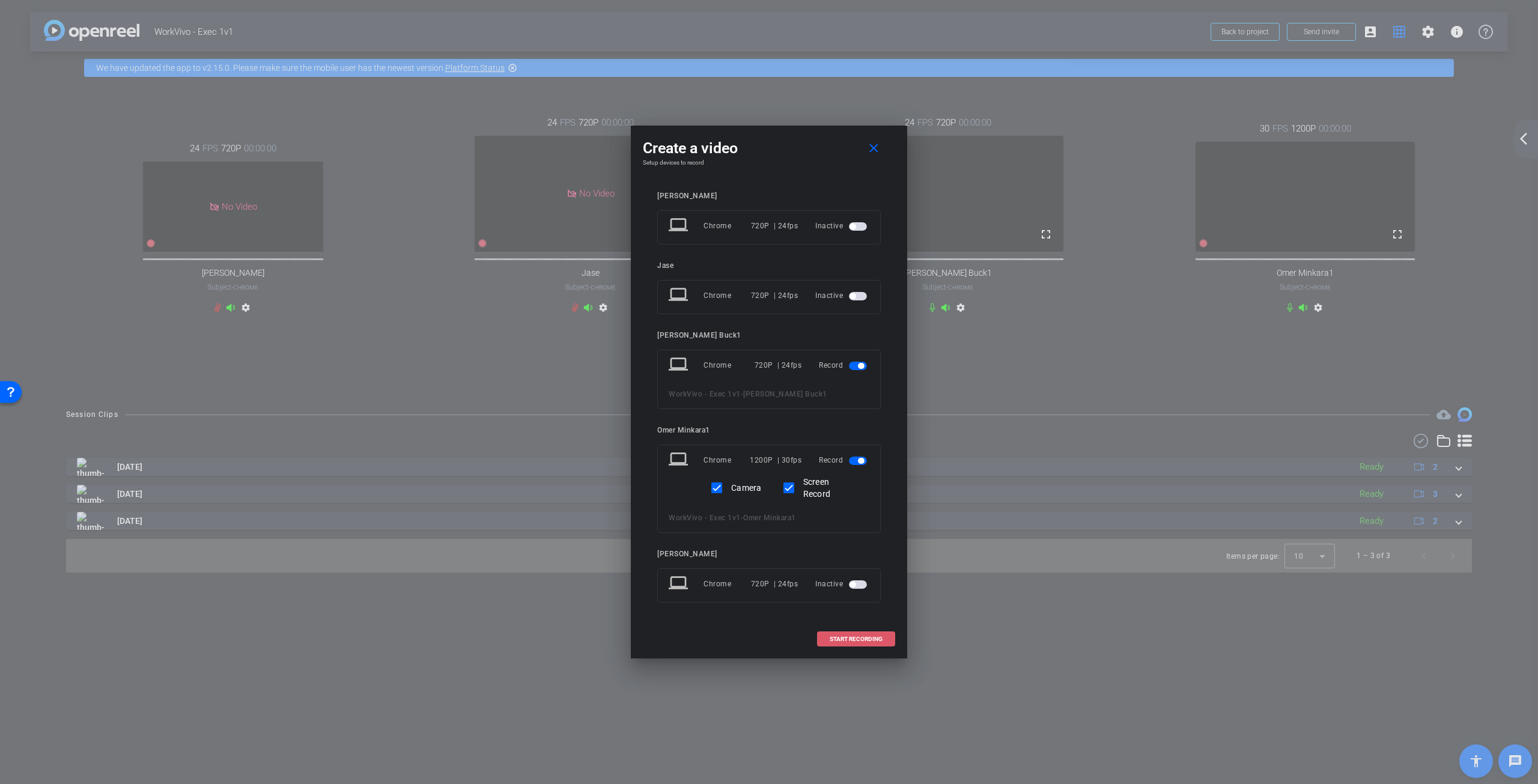
click at [855, 638] on span "START RECORDING" at bounding box center [856, 640] width 53 height 6
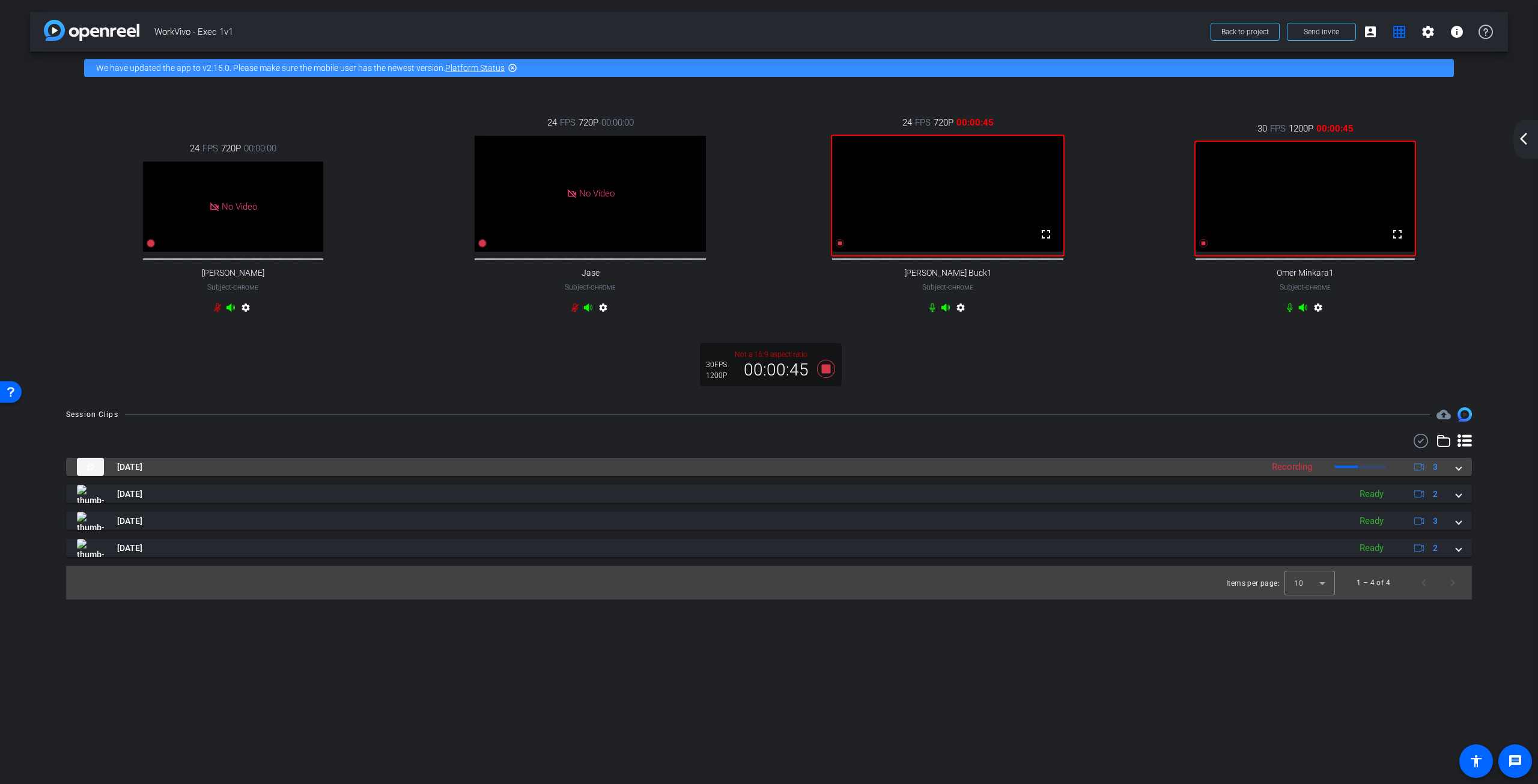
click at [1458, 474] on span at bounding box center [1459, 467] width 5 height 13
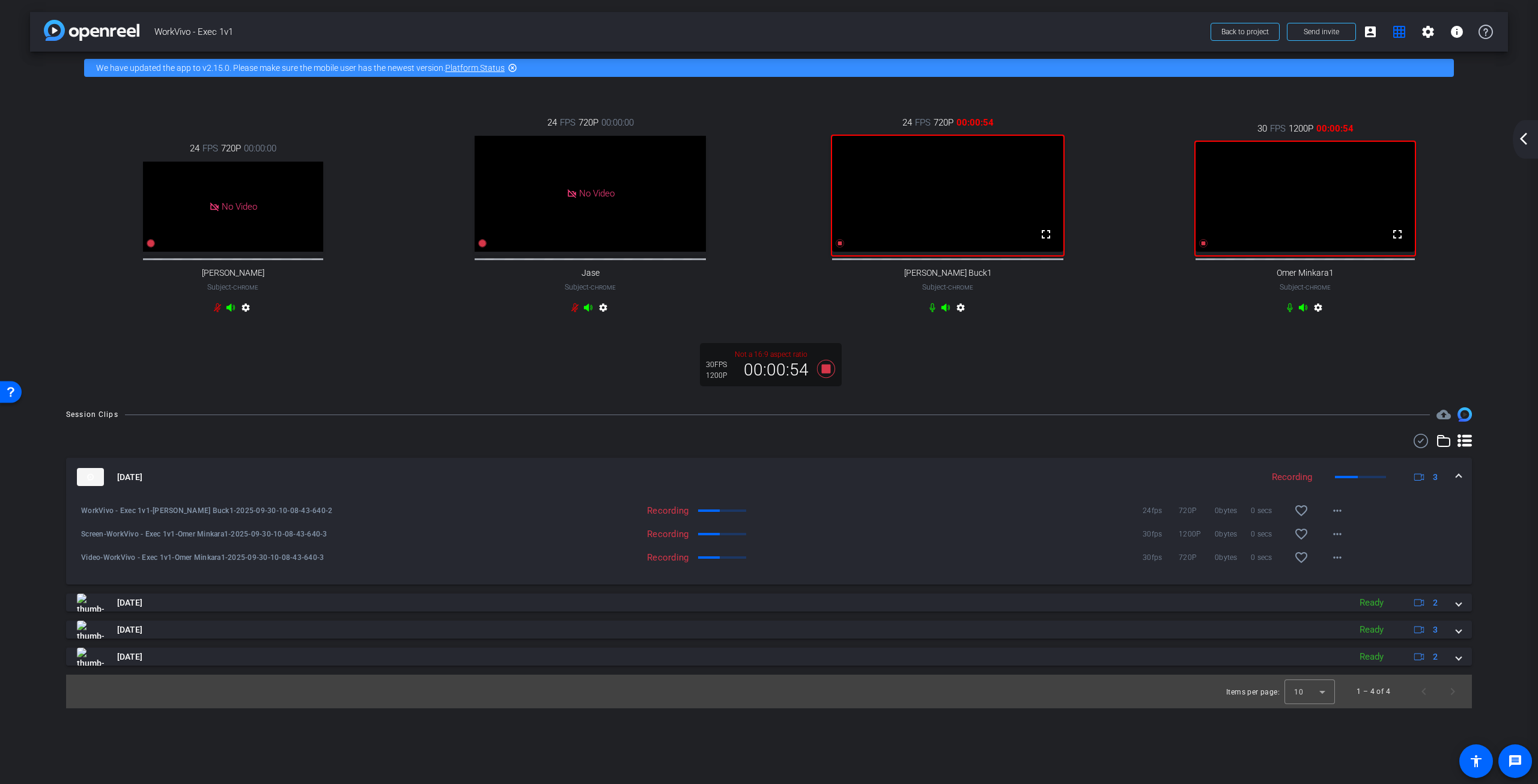
click at [1519, 148] on div "arrow_back_ios_new arrow_forward_ios" at bounding box center [1526, 139] width 25 height 38
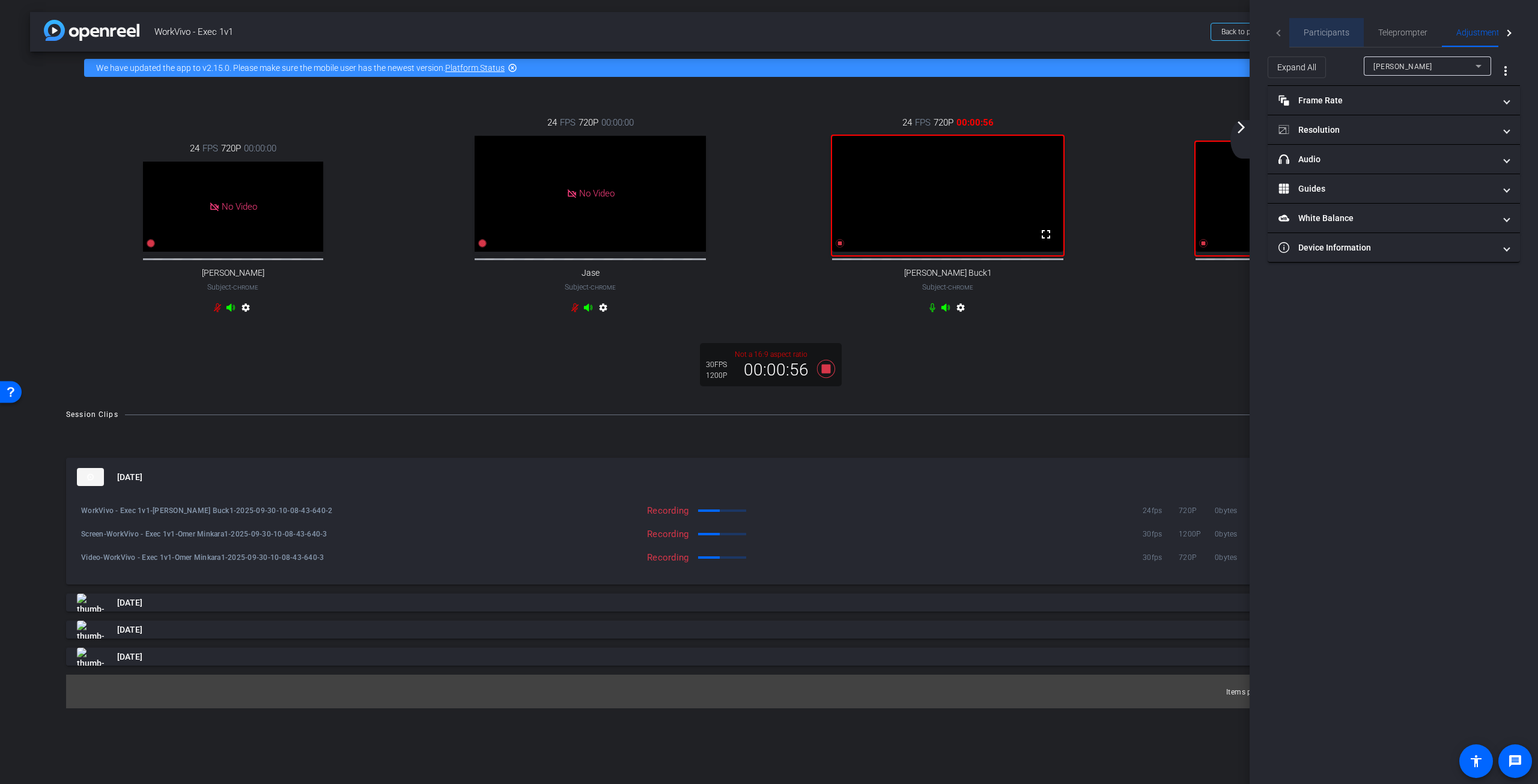
click at [1331, 35] on span "Participants" at bounding box center [1326, 32] width 46 height 9
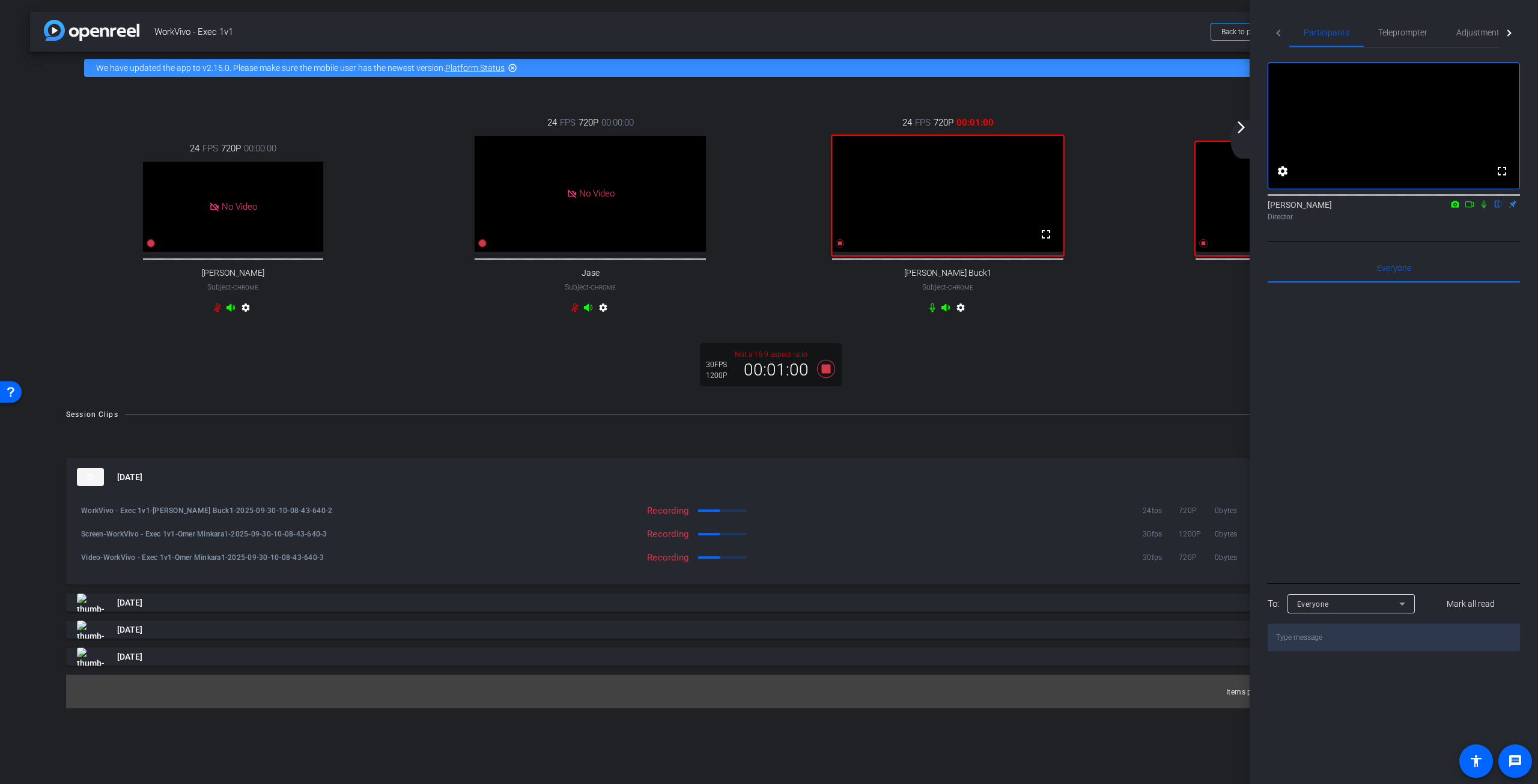
click at [1482, 209] on icon at bounding box center [1484, 204] width 10 height 9
click at [1243, 128] on mat-icon "arrow_forward_ios" at bounding box center [1241, 127] width 15 height 15
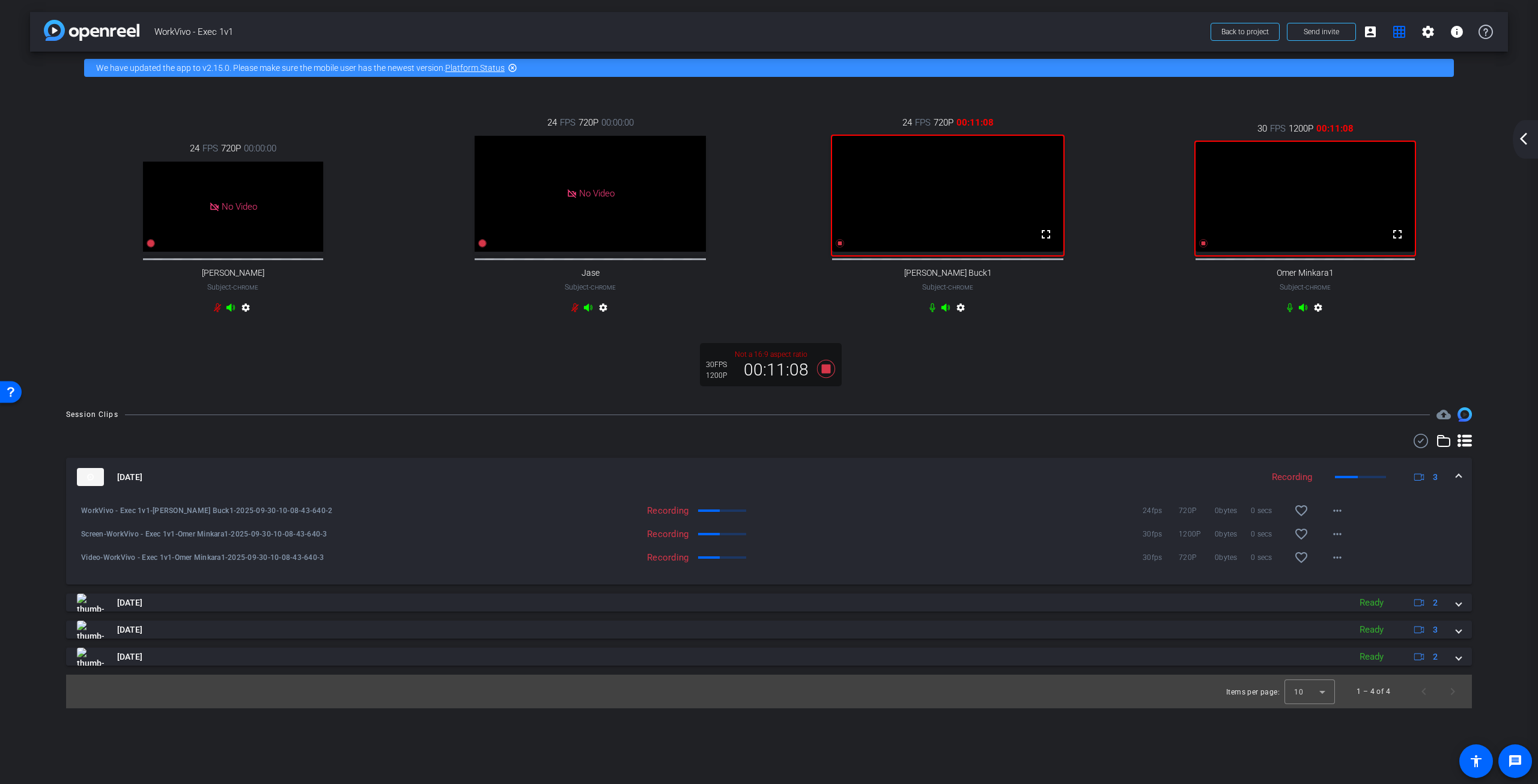
click at [1526, 144] on mat-icon "arrow_back_ios_new" at bounding box center [1523, 139] width 15 height 15
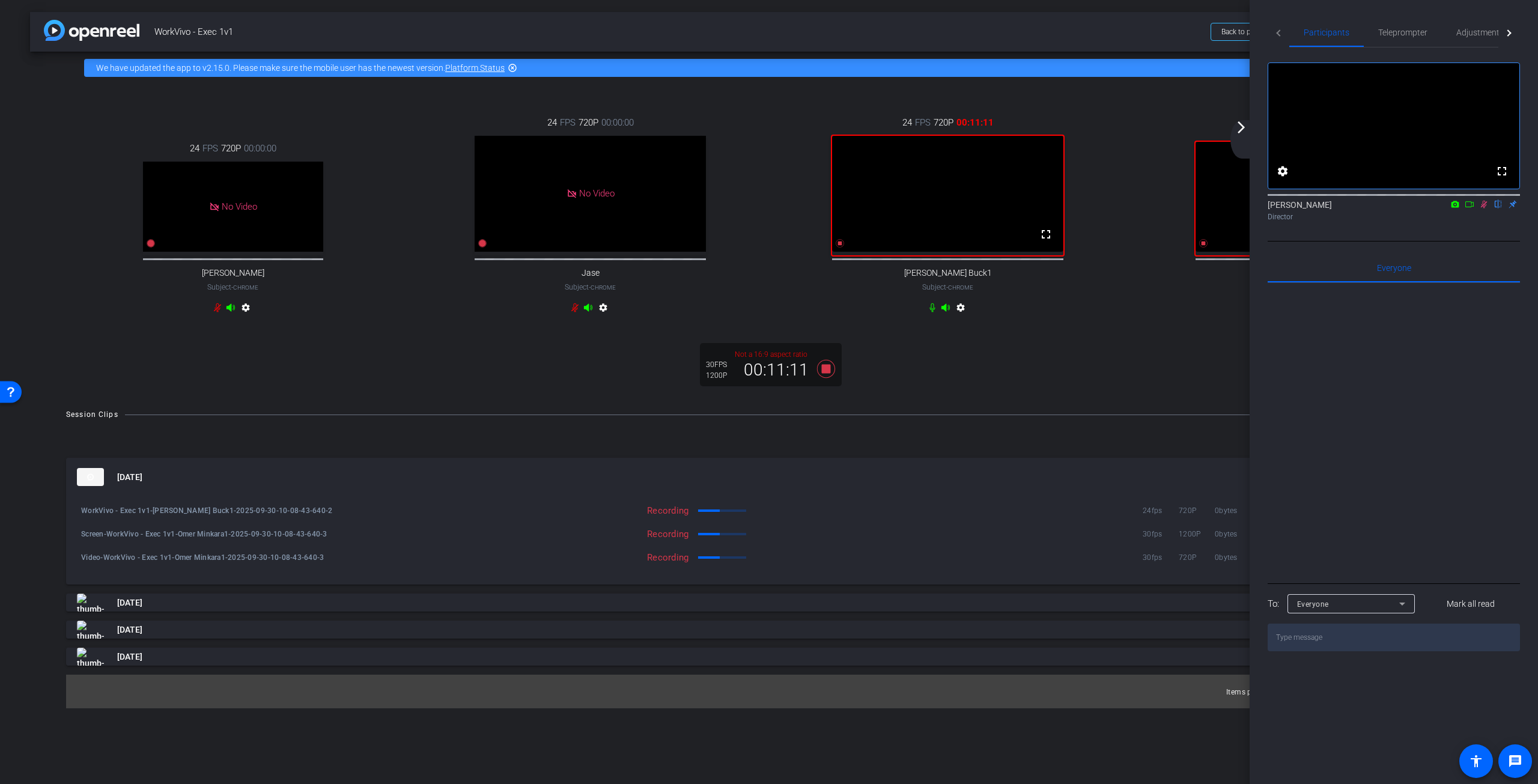
click at [1239, 131] on mat-icon "arrow_forward_ios" at bounding box center [1241, 127] width 15 height 15
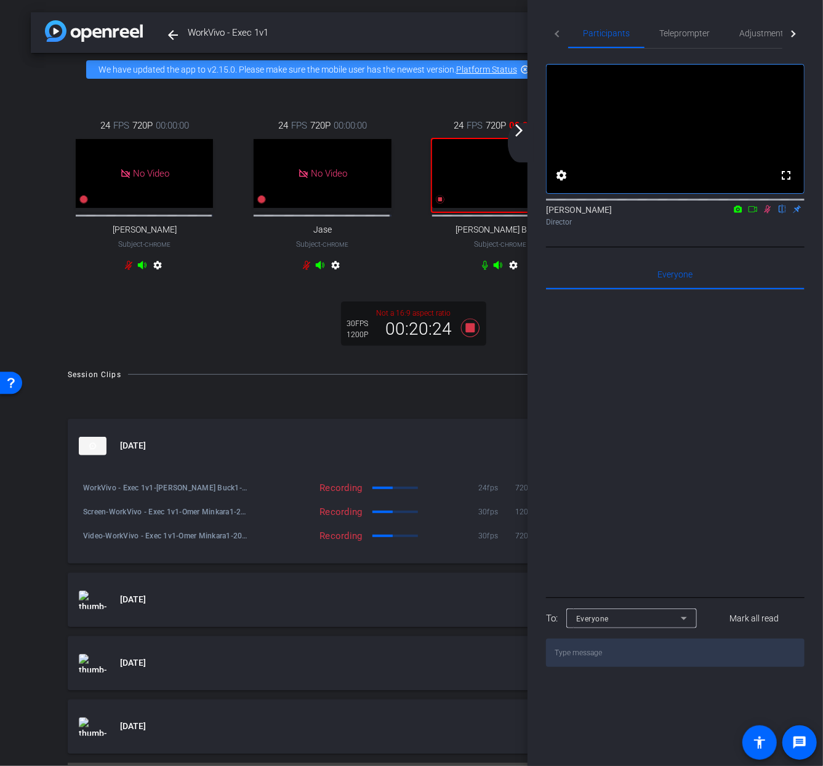
click at [521, 132] on mat-icon "arrow_forward_ios" at bounding box center [518, 130] width 15 height 15
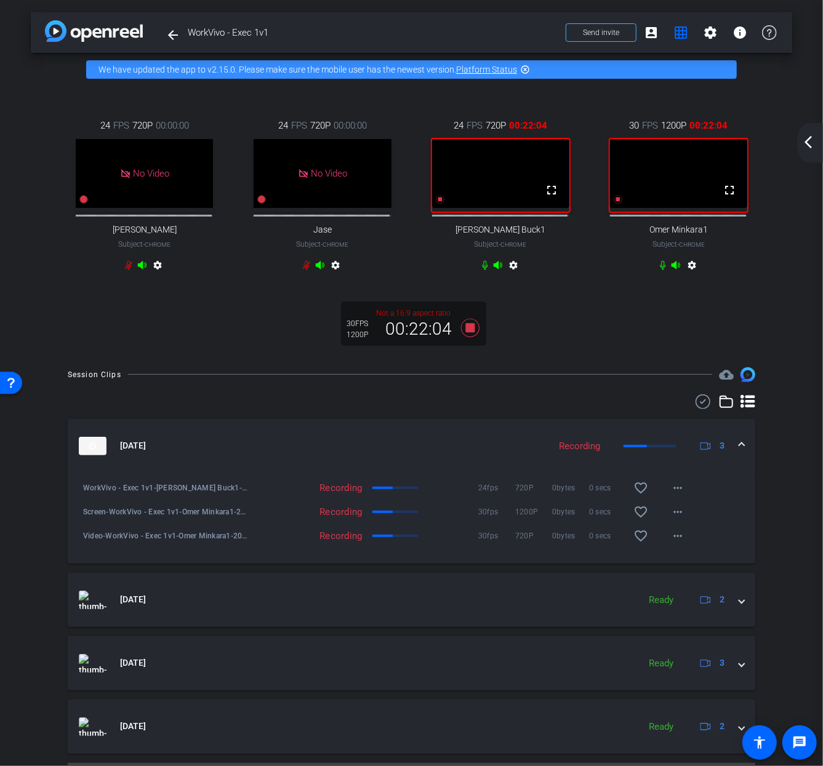
click at [798, 147] on div "arrow_back_ios_new arrow_forward_ios" at bounding box center [810, 142] width 26 height 39
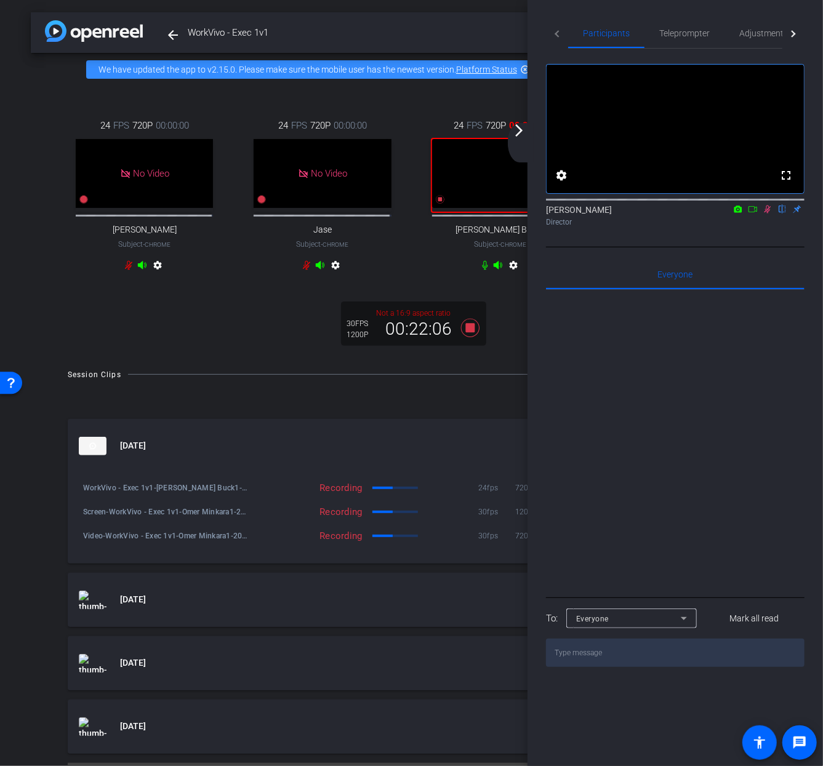
click at [768, 214] on icon at bounding box center [767, 210] width 7 height 8
click at [521, 134] on mat-icon "arrow_forward_ios" at bounding box center [518, 130] width 15 height 15
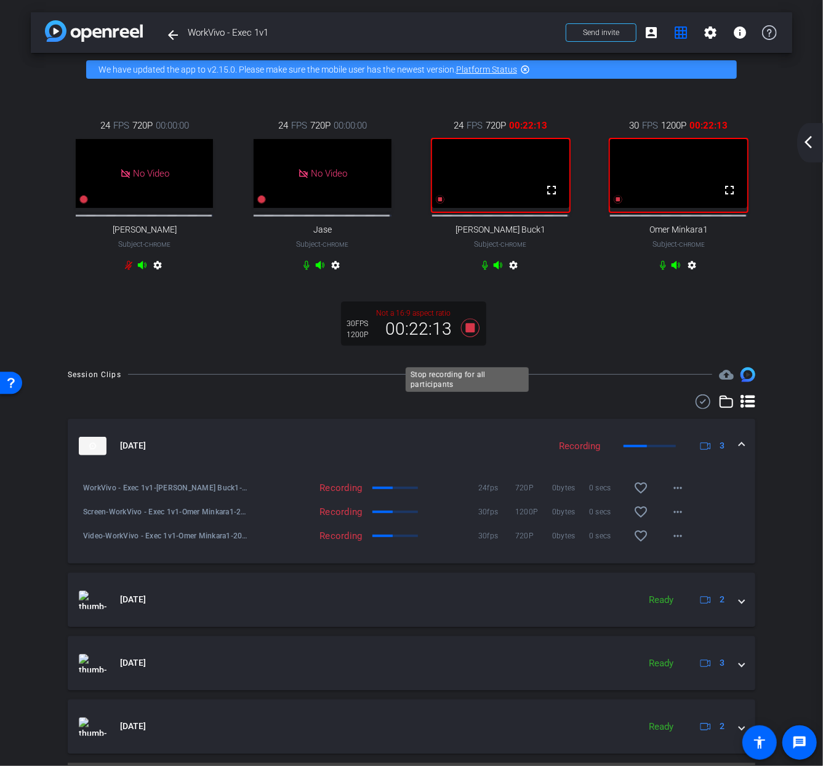
click at [470, 337] on icon at bounding box center [469, 328] width 18 height 18
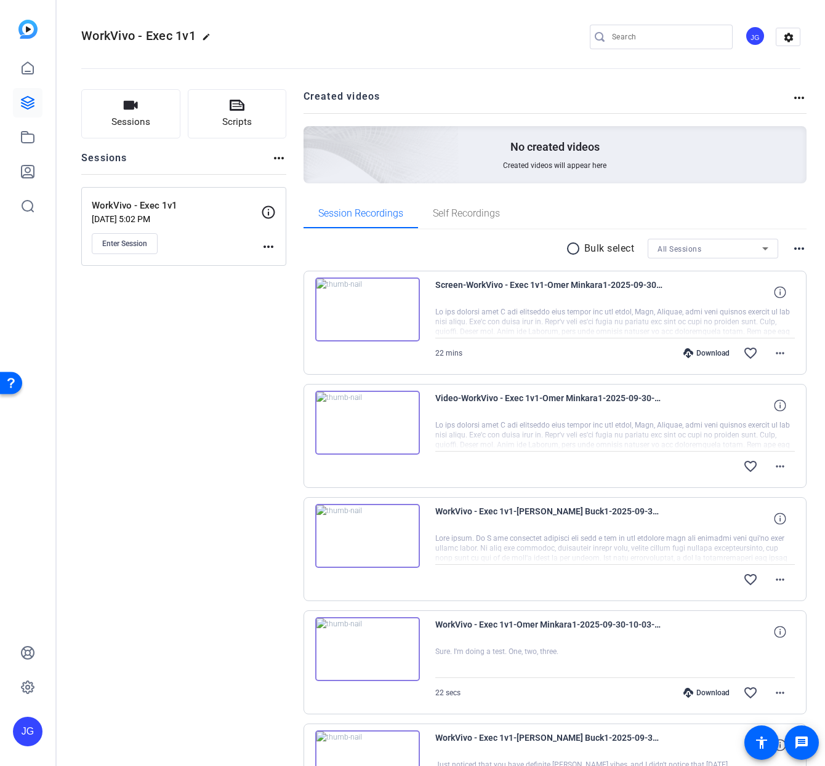
click at [364, 538] on img at bounding box center [367, 536] width 105 height 64
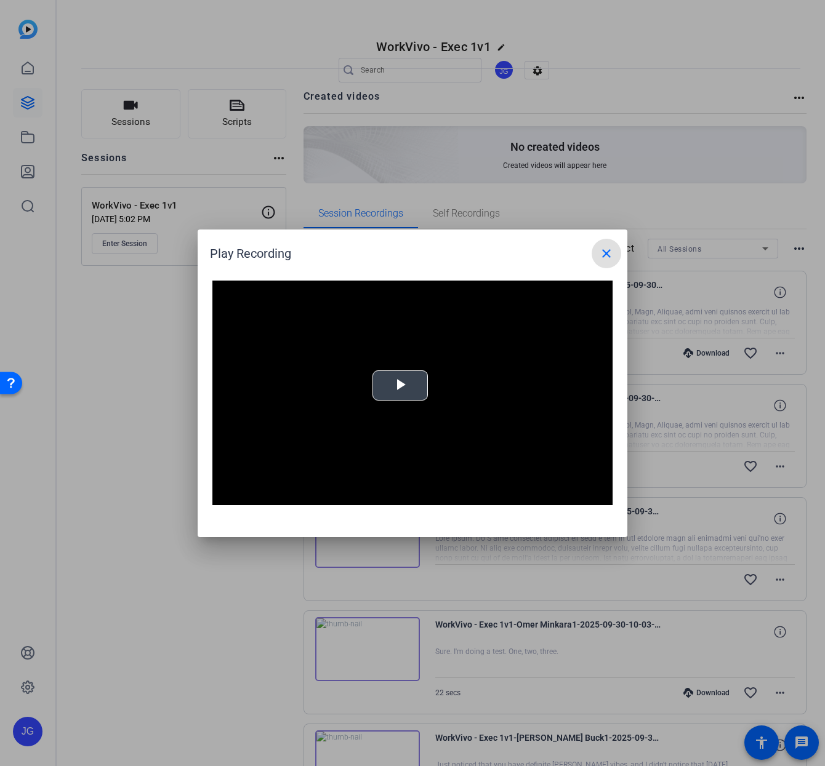
click at [400, 385] on span "Video Player" at bounding box center [400, 385] width 0 height 0
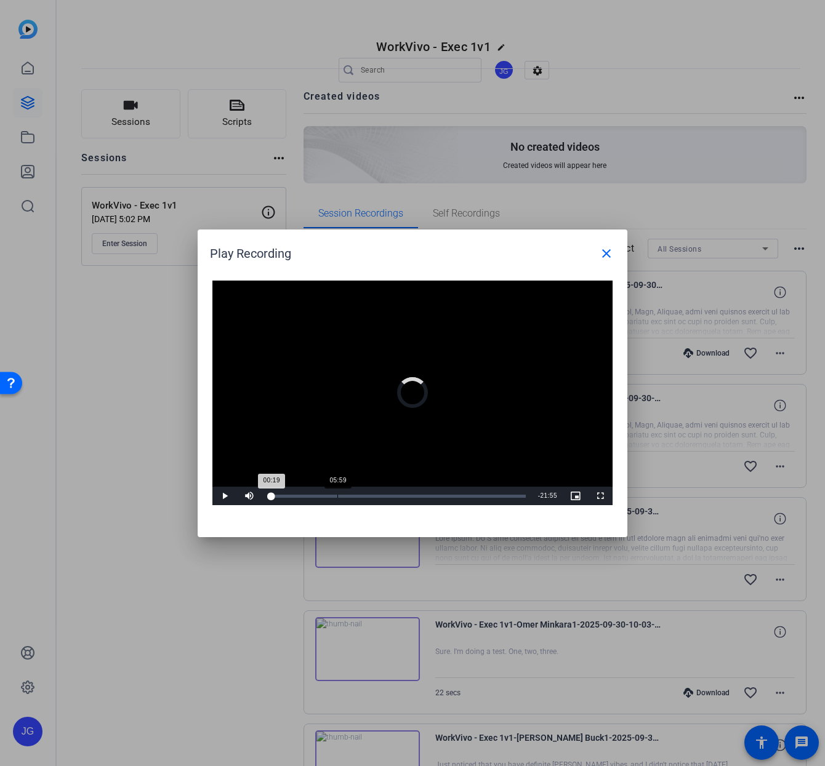
drag, startPoint x: 271, startPoint y: 494, endPoint x: 337, endPoint y: 492, distance: 65.9
click at [337, 492] on div "Loaded : 0% 05:59 00:19" at bounding box center [397, 496] width 270 height 18
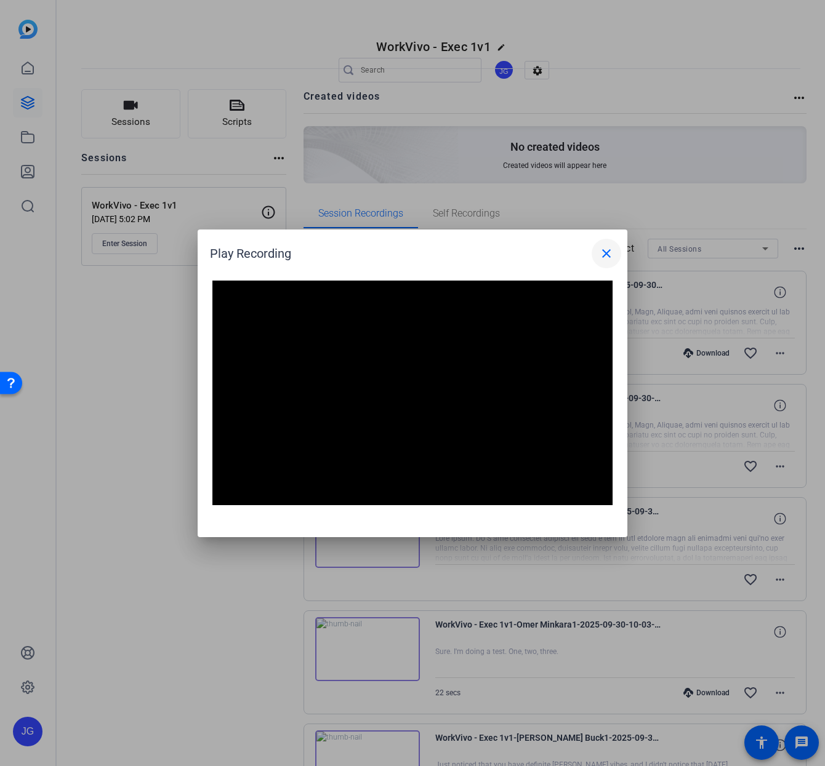
click at [609, 252] on mat-icon "close" at bounding box center [606, 253] width 15 height 15
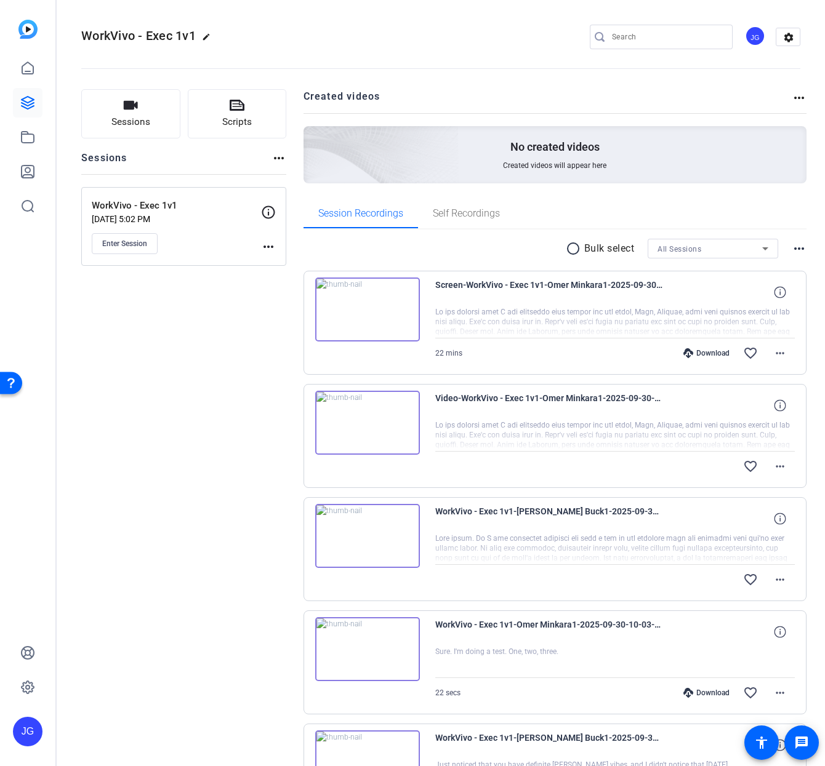
click at [362, 422] on img at bounding box center [367, 423] width 105 height 64
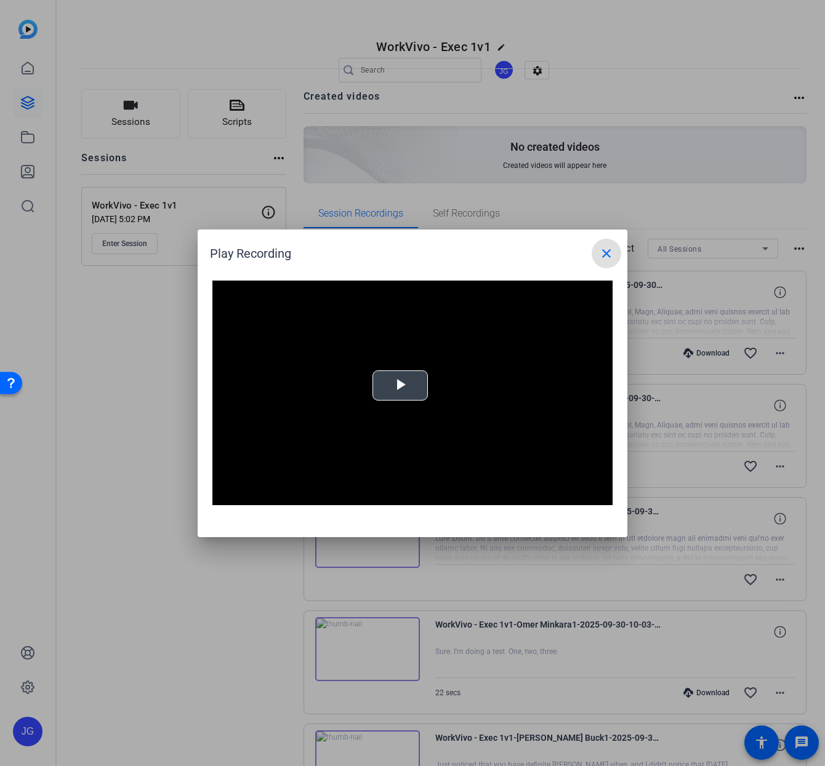
click at [400, 385] on span "Video Player" at bounding box center [400, 385] width 0 height 0
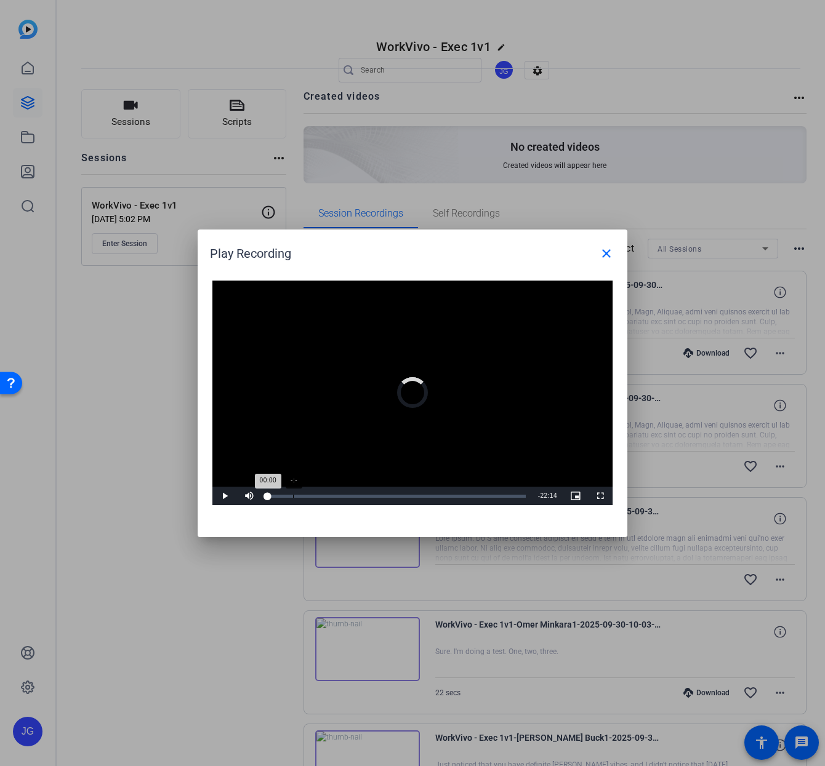
click at [293, 494] on div "Loaded : 0% -:- 00:00" at bounding box center [397, 496] width 270 height 18
click at [603, 254] on mat-icon "close" at bounding box center [606, 253] width 15 height 15
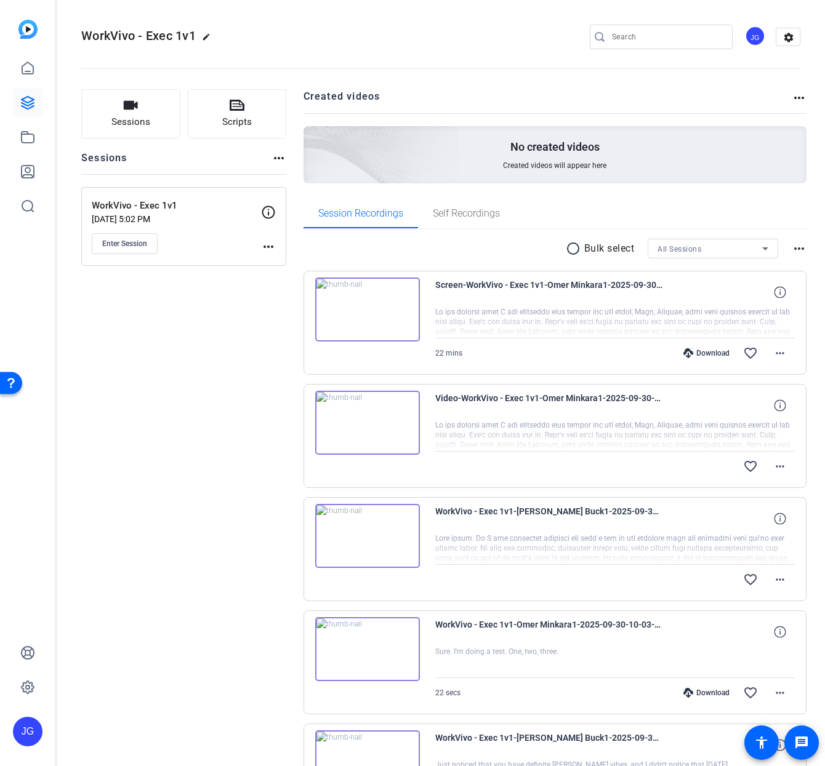
click at [365, 298] on img at bounding box center [367, 310] width 105 height 64
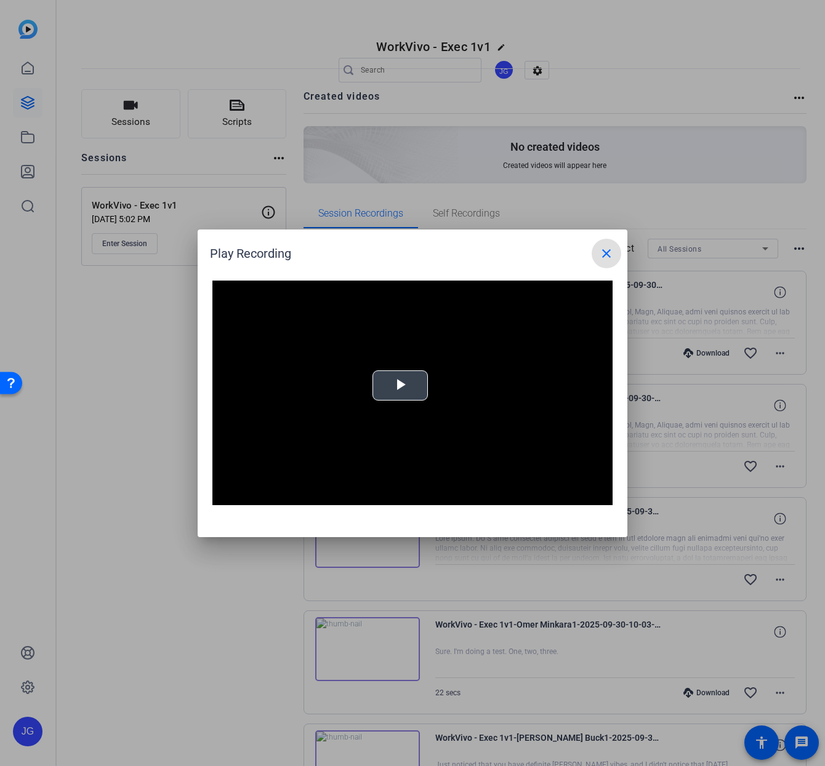
click at [400, 385] on span "Video Player" at bounding box center [400, 385] width 0 height 0
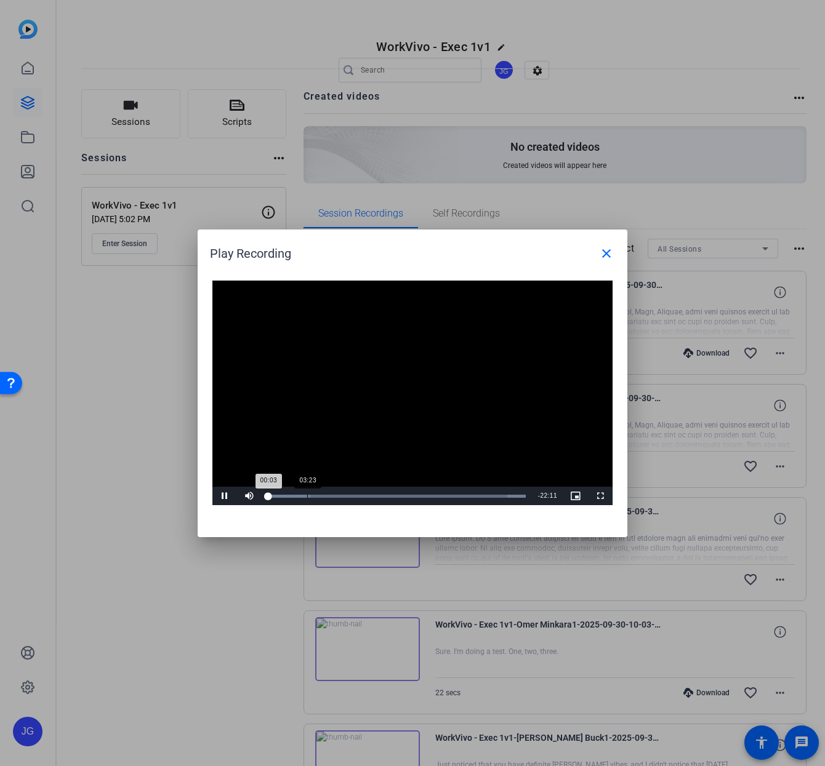
click at [306, 495] on div "Loaded : 100.00% 03:23 00:03" at bounding box center [397, 496] width 258 height 3
click at [359, 497] on div "07:51" at bounding box center [359, 496] width 1 height 3
click at [417, 493] on div "Loaded : 100.00% 12:50 12:50" at bounding box center [399, 496] width 274 height 18
click at [607, 257] on mat-icon "close" at bounding box center [606, 253] width 15 height 15
